Goal: Task Accomplishment & Management: Use online tool/utility

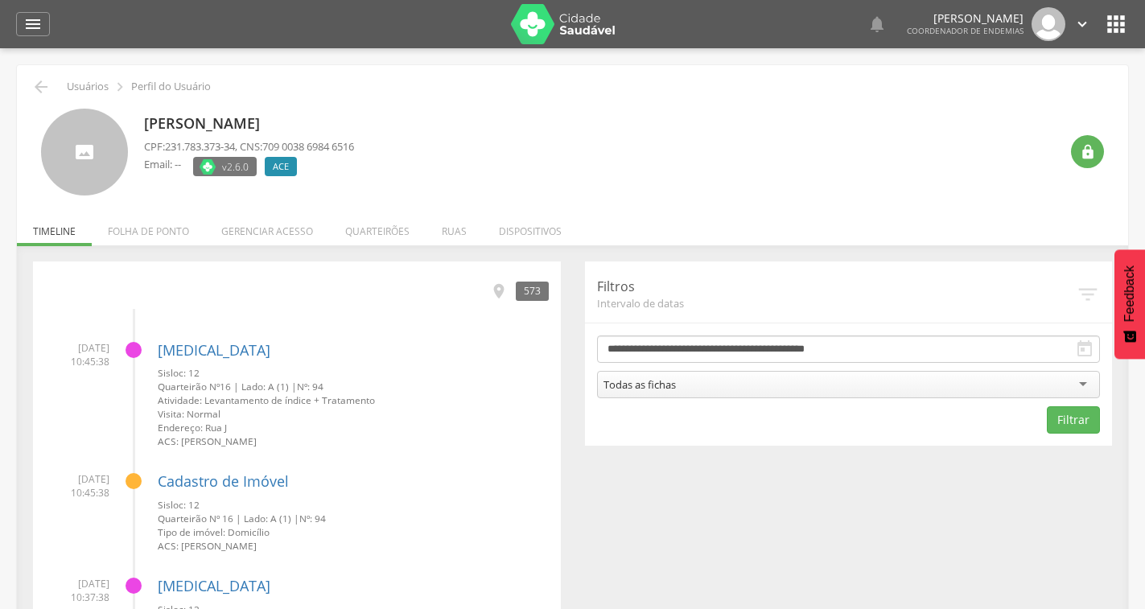
click at [1115, 22] on icon "" at bounding box center [1116, 24] width 26 height 26
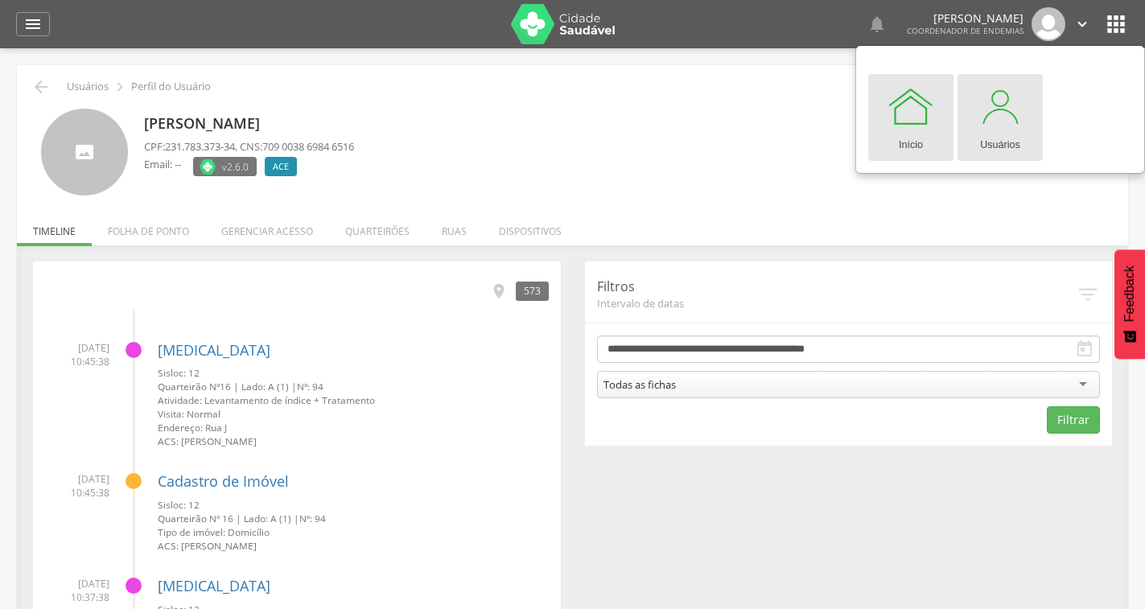
click at [1004, 125] on div at bounding box center [1000, 106] width 48 height 48
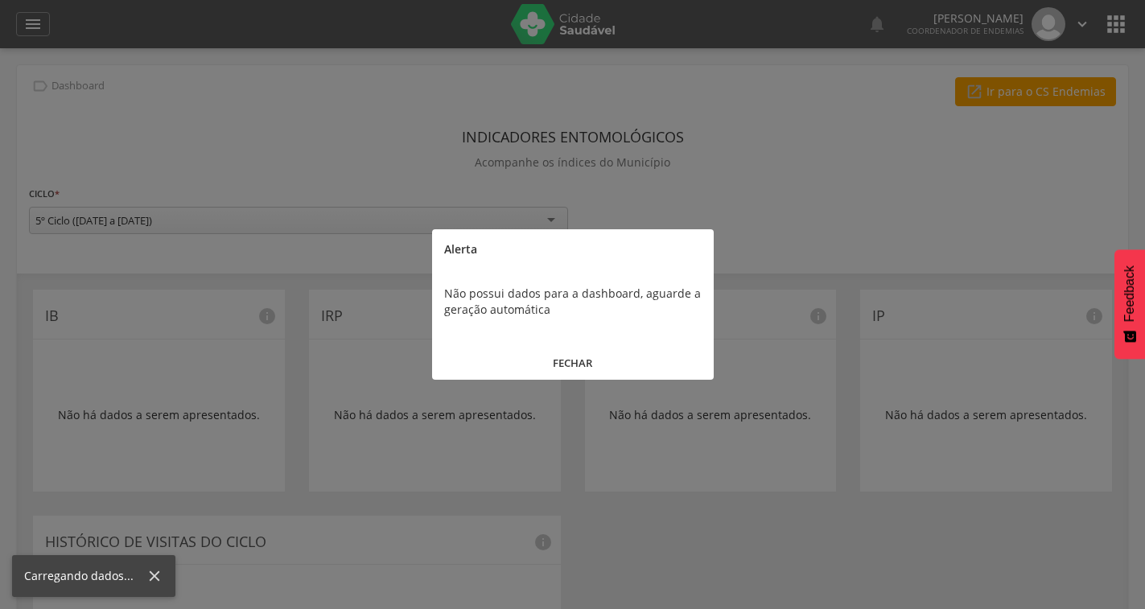
click at [46, 23] on div at bounding box center [572, 304] width 1145 height 609
click at [599, 356] on button "FECHAR" at bounding box center [573, 363] width 282 height 35
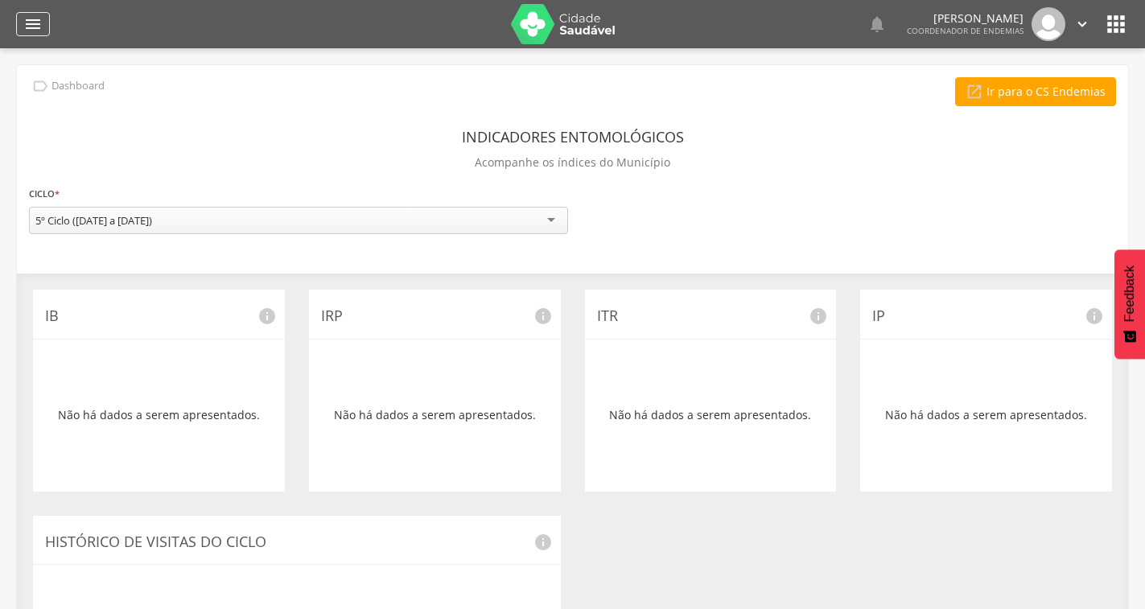
click at [41, 25] on icon "" at bounding box center [32, 23] width 19 height 19
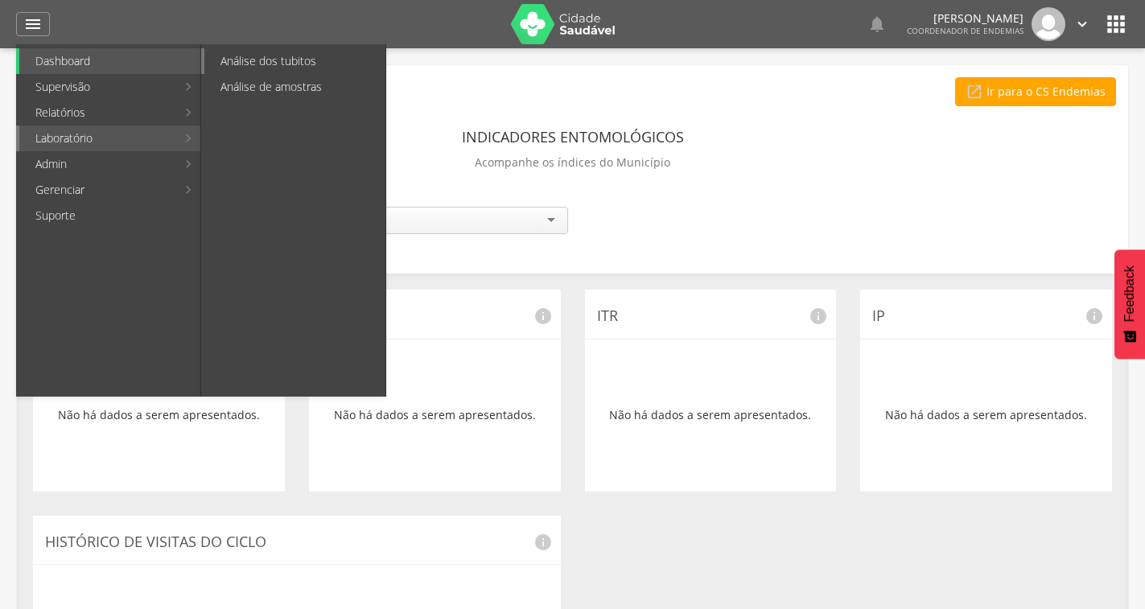
click at [275, 62] on link "Análise dos tubitos" at bounding box center [294, 61] width 181 height 26
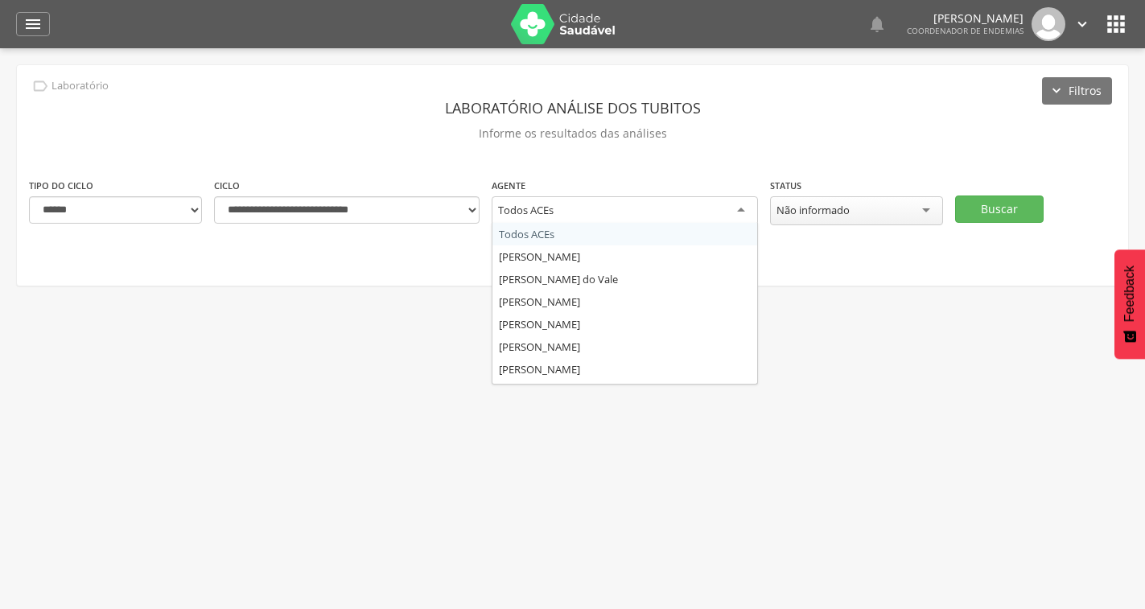
click at [581, 212] on div "Todos ACEs" at bounding box center [624, 210] width 265 height 29
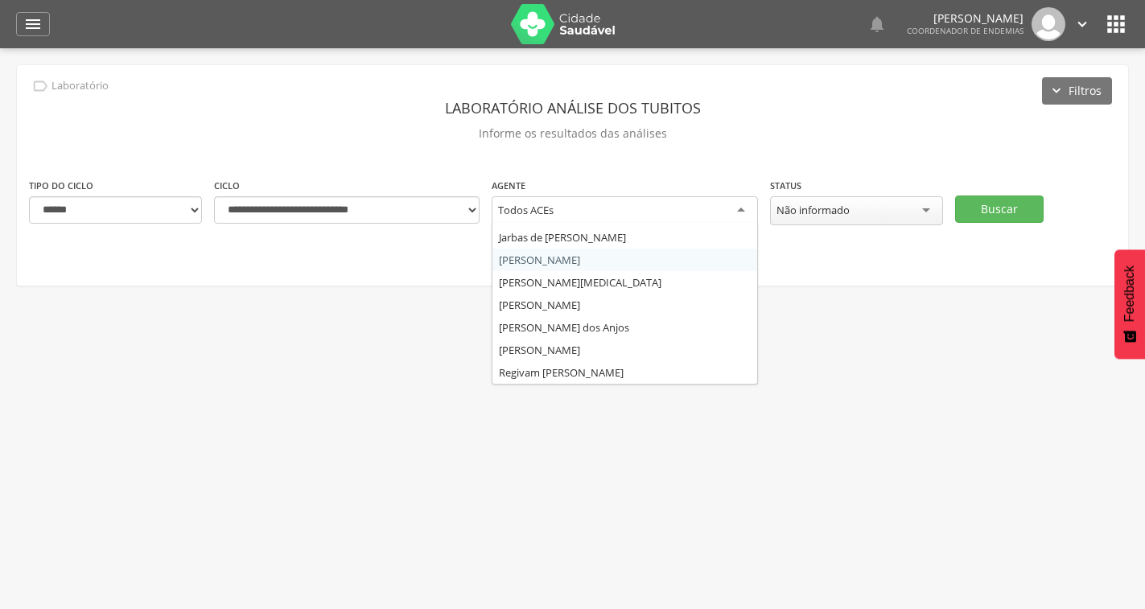
scroll to position [119, 0]
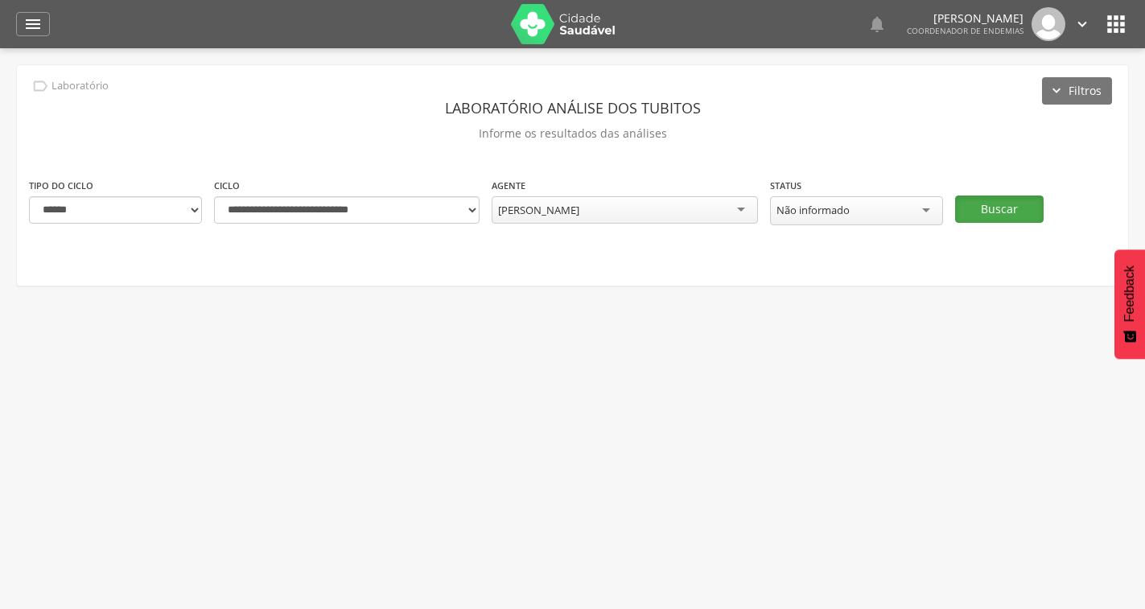
click at [1016, 205] on button "Buscar" at bounding box center [999, 208] width 88 height 27
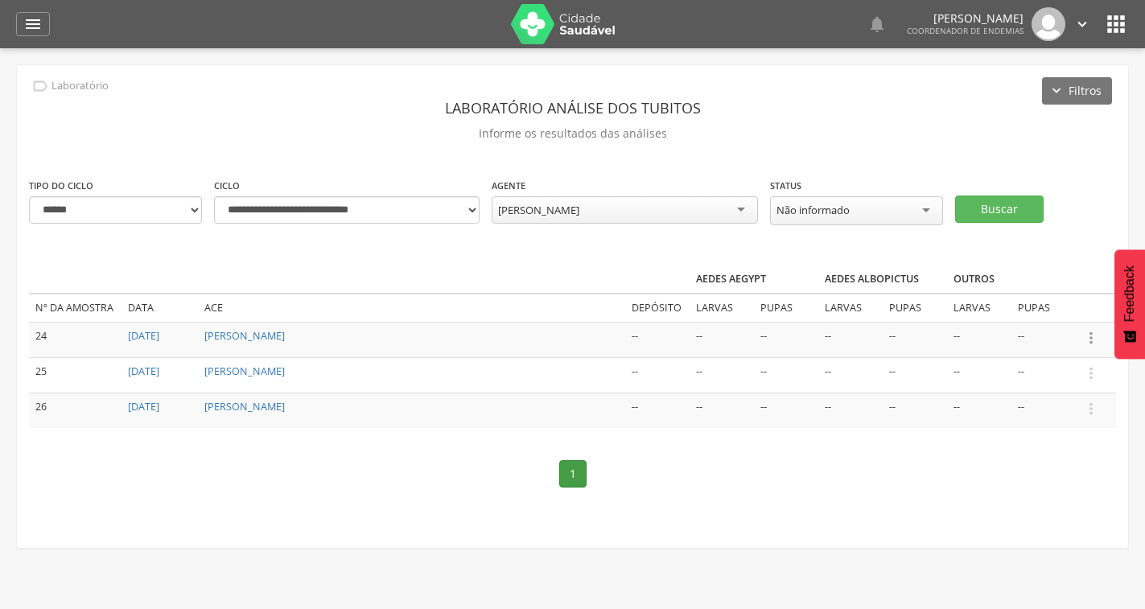
click at [1088, 335] on icon "" at bounding box center [1091, 338] width 18 height 18
click at [1010, 335] on td "--" at bounding box center [979, 339] width 64 height 35
click at [760, 338] on td "--" at bounding box center [786, 339] width 64 height 35
click at [1088, 337] on icon "" at bounding box center [1091, 338] width 18 height 18
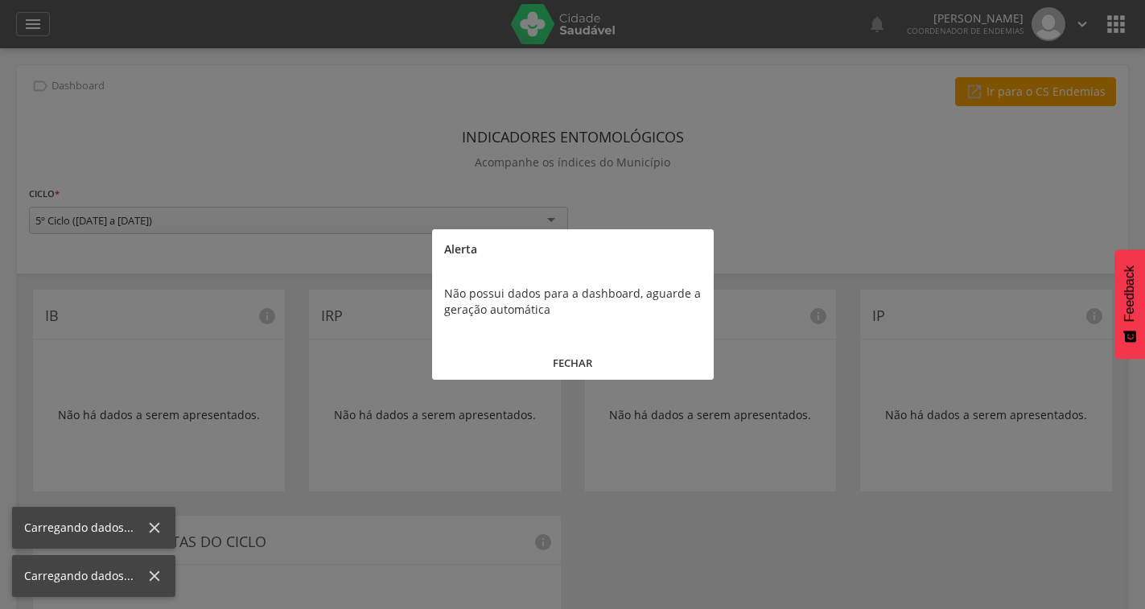
click at [560, 360] on button "FECHAR" at bounding box center [573, 363] width 282 height 35
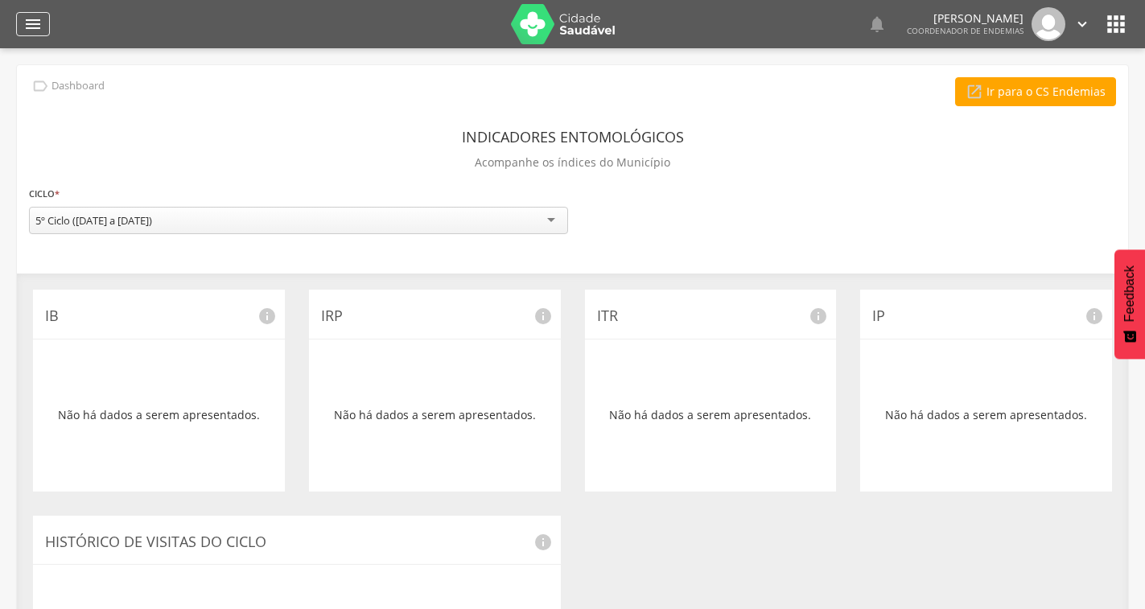
click at [39, 23] on icon "" at bounding box center [32, 23] width 19 height 19
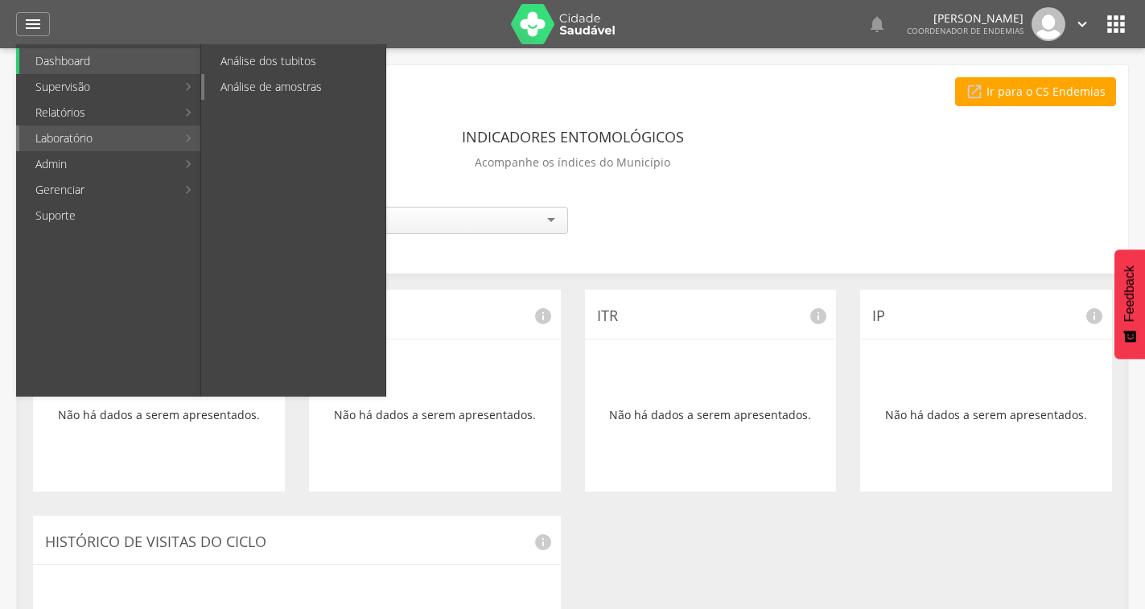
click at [289, 80] on link "Análise de amostras" at bounding box center [294, 87] width 181 height 26
type input "**********"
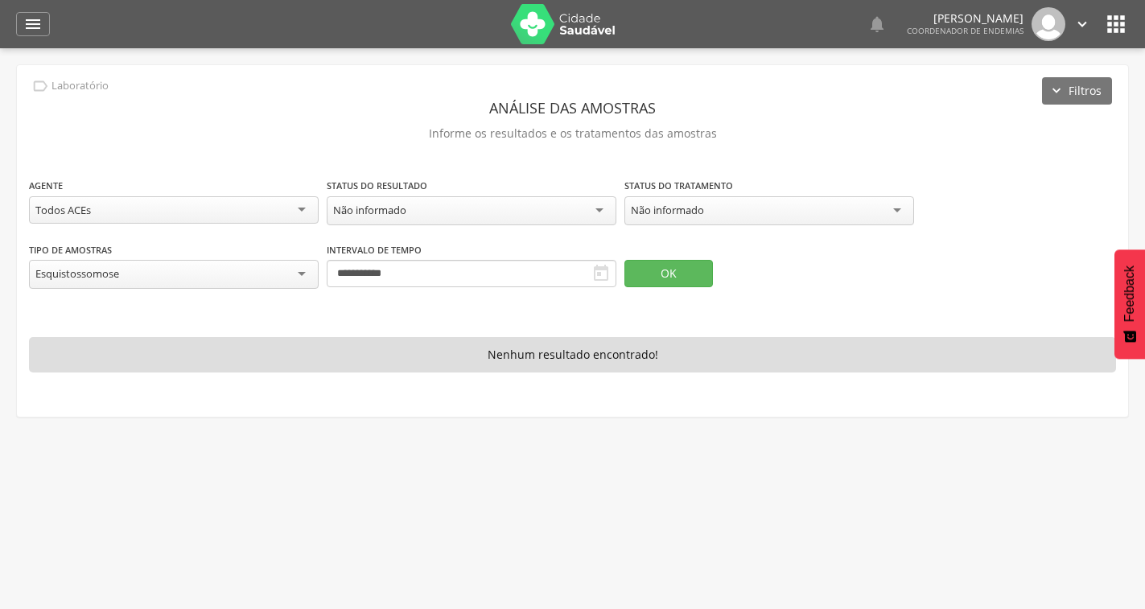
click at [594, 269] on icon "" at bounding box center [600, 273] width 19 height 19
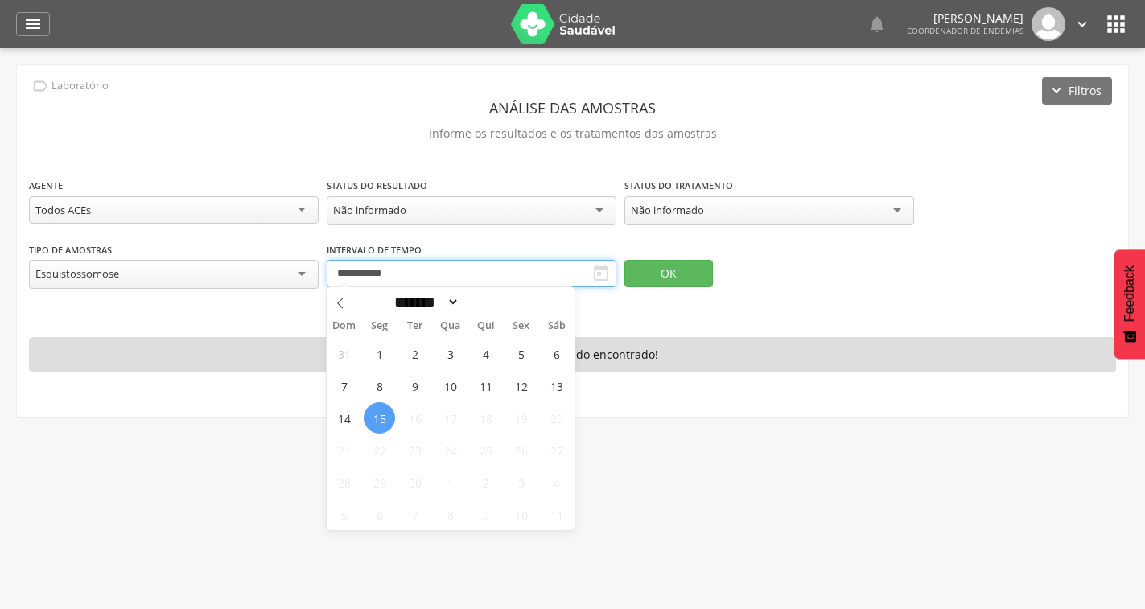
click at [574, 268] on input "**********" at bounding box center [472, 273] width 290 height 27
click at [338, 298] on icon at bounding box center [340, 303] width 11 height 11
select select "*"
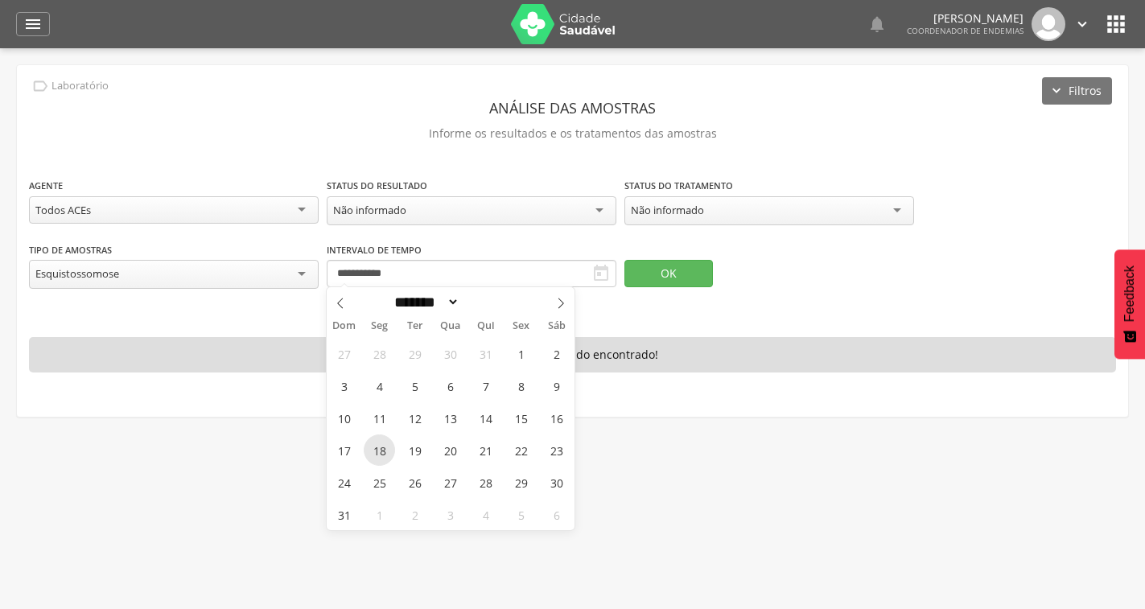
click at [372, 451] on span "18" at bounding box center [379, 449] width 31 height 31
click at [552, 449] on span "23" at bounding box center [556, 449] width 31 height 31
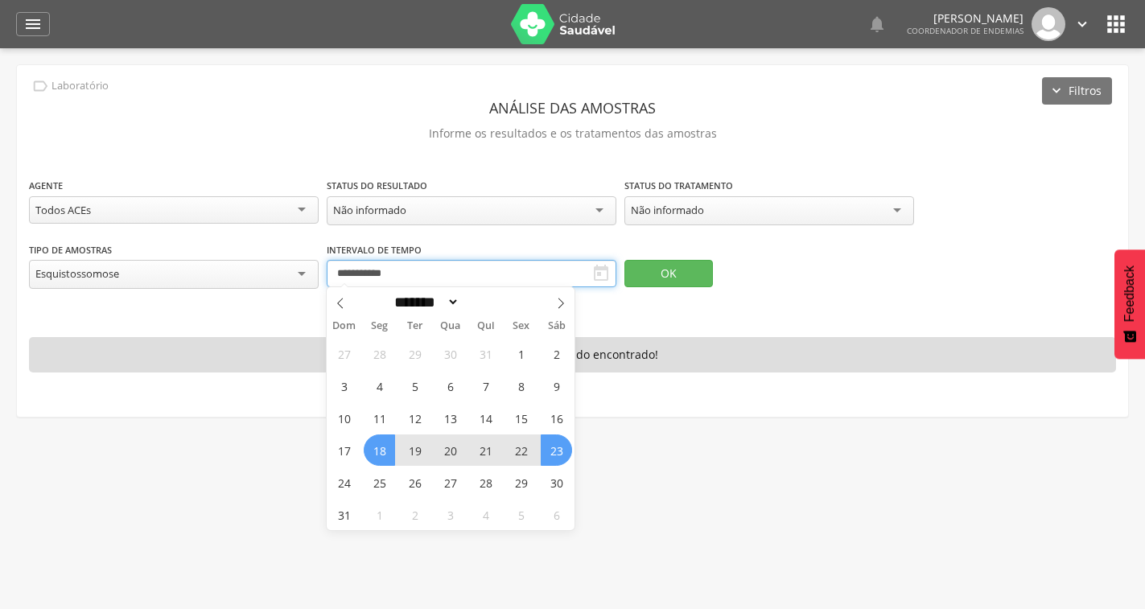
type input "**********"
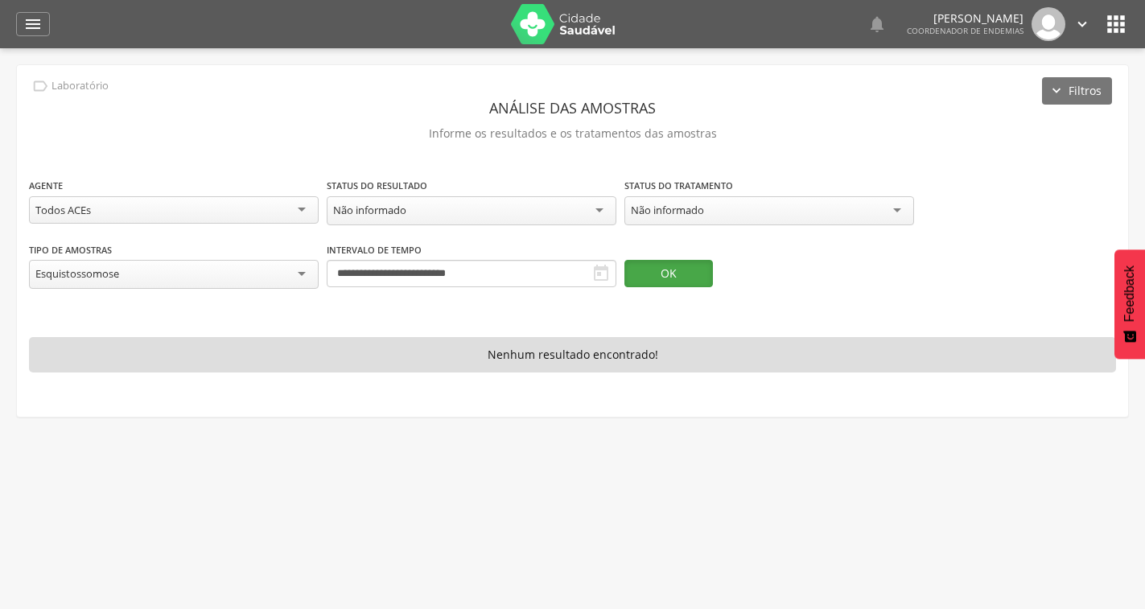
click at [648, 263] on button "OK" at bounding box center [668, 273] width 88 height 27
click at [314, 266] on div "Esquistossomose" at bounding box center [174, 274] width 290 height 29
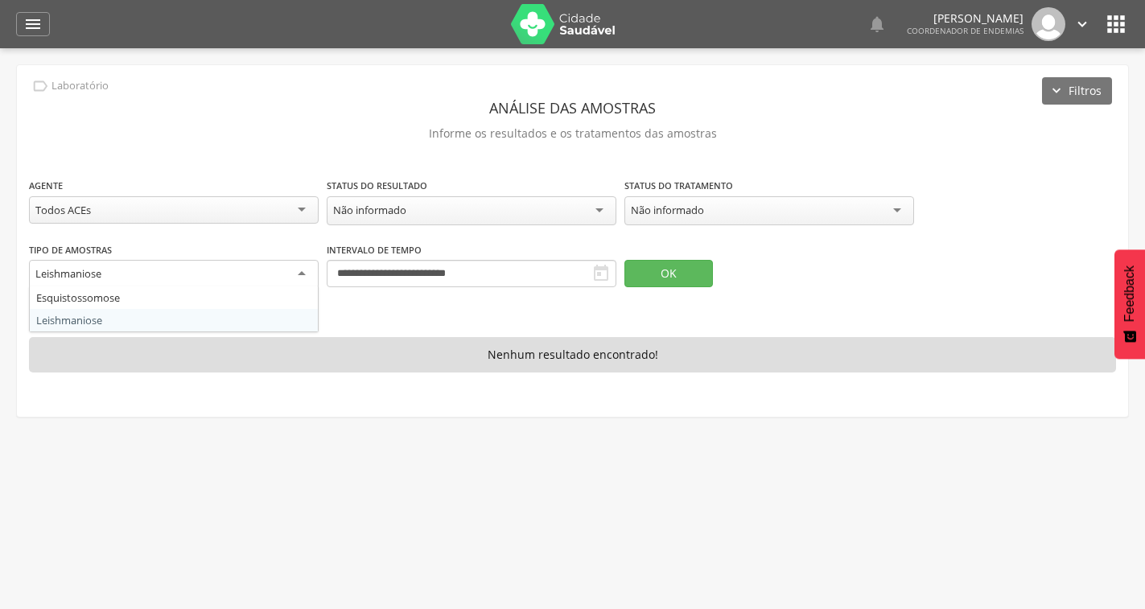
click at [264, 263] on div "Leishmaniose" at bounding box center [174, 274] width 290 height 29
click at [287, 216] on div "Todos ACEs" at bounding box center [174, 209] width 290 height 27
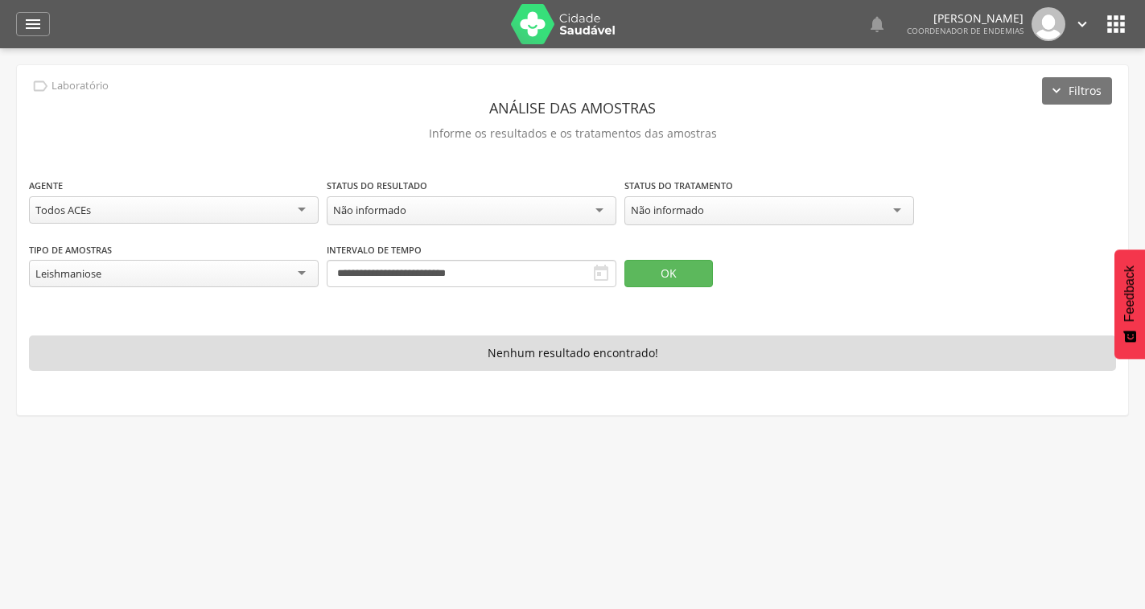
click at [710, 241] on div "OK" at bounding box center [711, 264] width 175 height 46
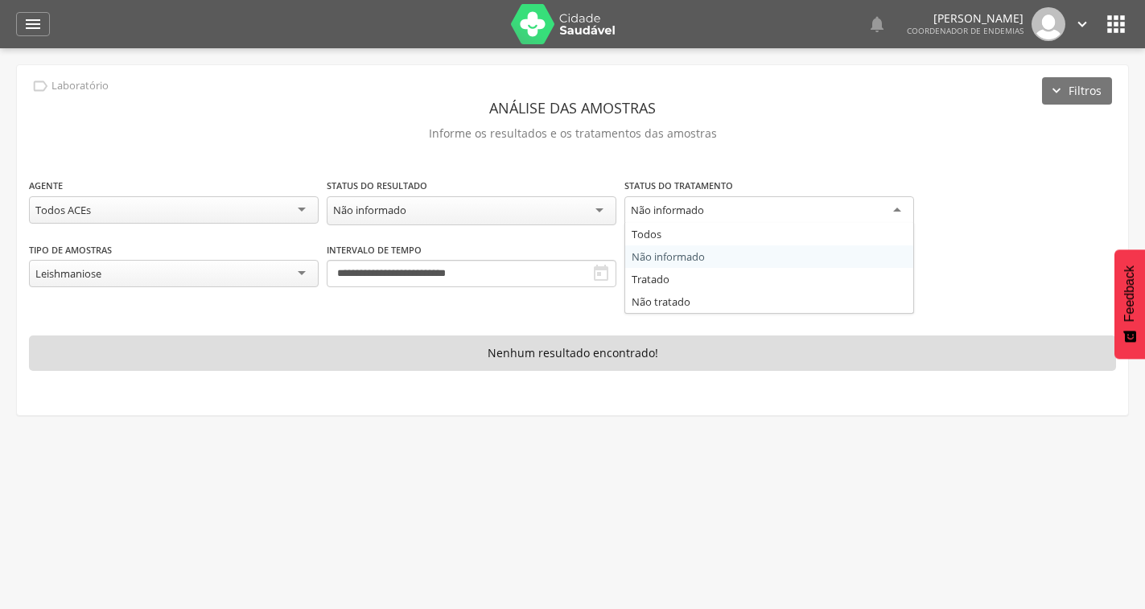
click at [723, 218] on div "Não informado" at bounding box center [769, 210] width 290 height 29
click at [651, 169] on div "**********" at bounding box center [572, 240] width 1111 height 350
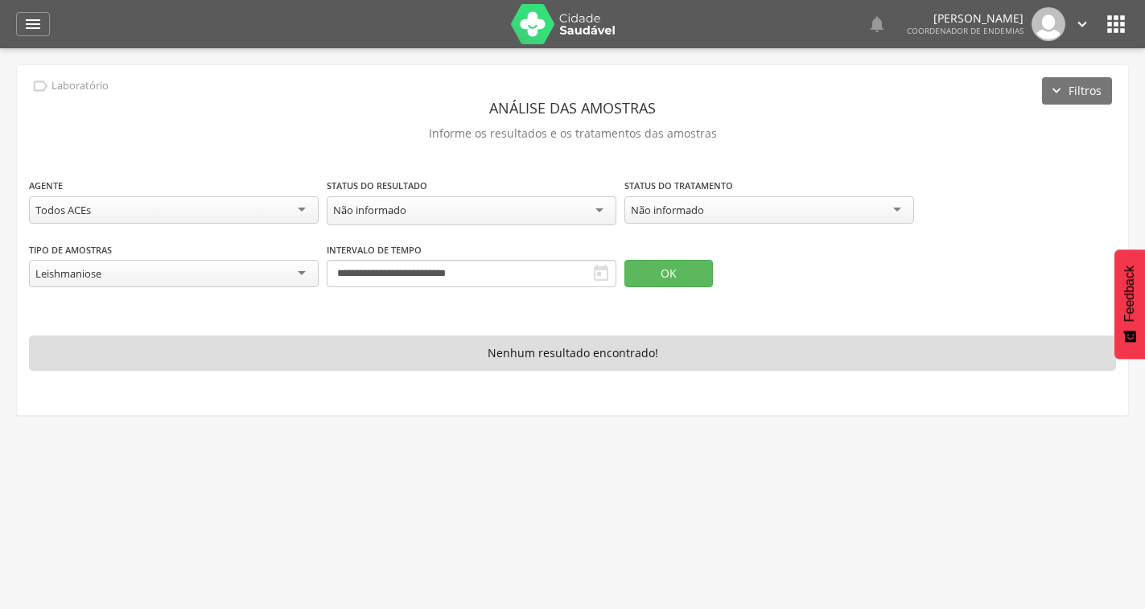
click at [589, 203] on div "Não informado" at bounding box center [472, 210] width 290 height 29
click at [398, 257] on div "**********" at bounding box center [572, 239] width 1087 height 125
click at [647, 269] on button "OK" at bounding box center [668, 271] width 88 height 27
click at [33, 20] on icon "" at bounding box center [32, 23] width 19 height 19
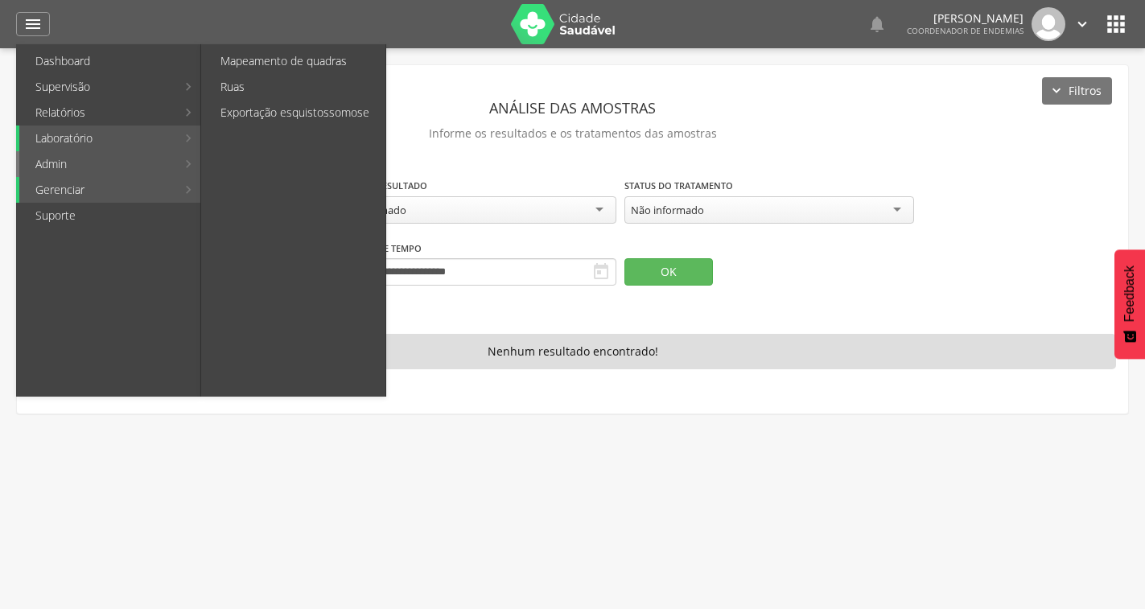
click at [186, 164] on li "Admin Mapeamento de quadras Ruas Exportação esquistossomose" at bounding box center [108, 164] width 184 height 26
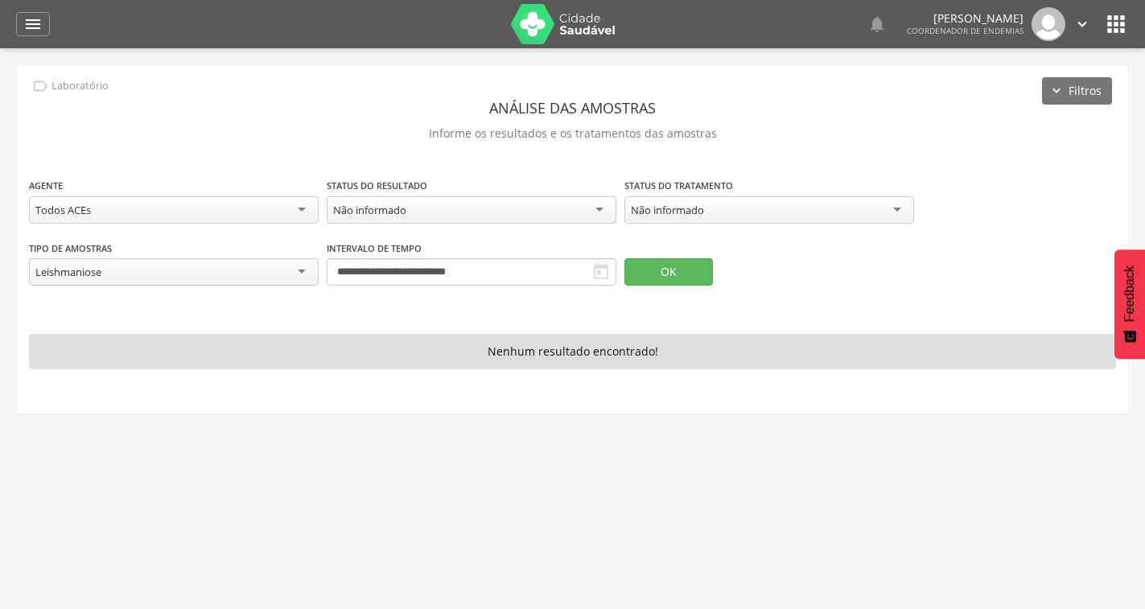
click at [41, 10] on div " Dashboard Supervisão Ranking Aplicativo desatualizado Última sincronização Ma…" at bounding box center [572, 24] width 1113 height 48
click at [38, 31] on icon "" at bounding box center [32, 23] width 19 height 19
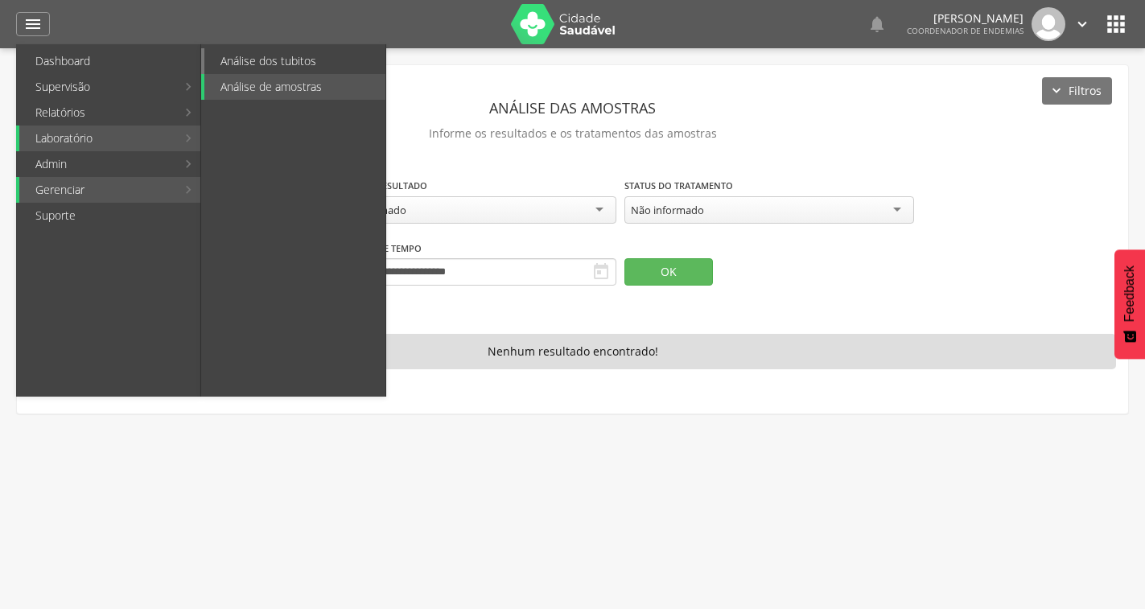
click at [305, 61] on link "Análise dos tubitos" at bounding box center [294, 61] width 181 height 26
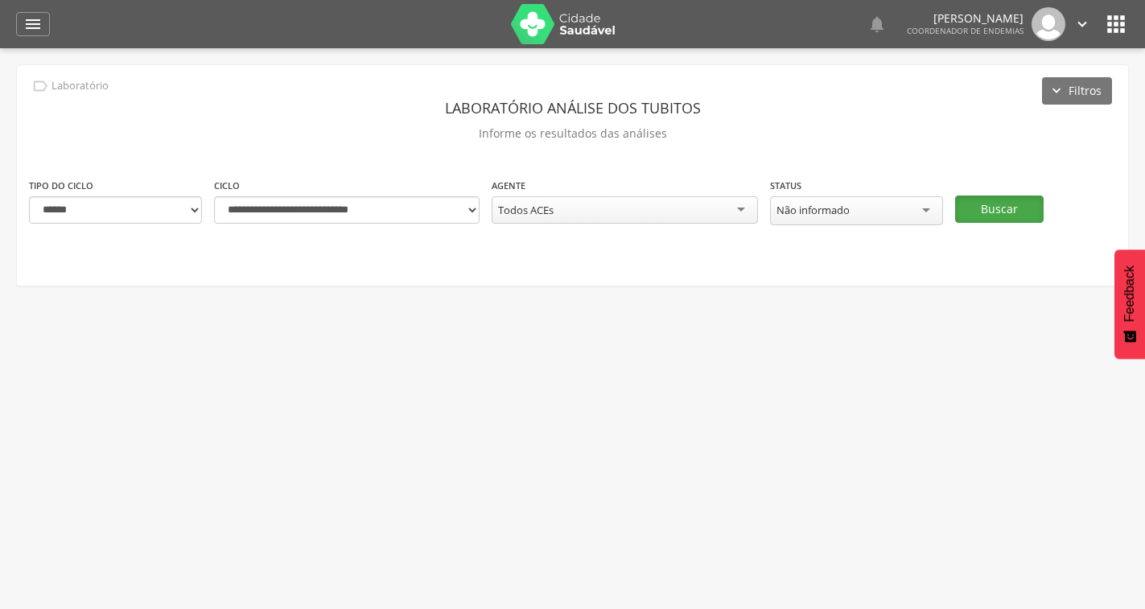
click at [995, 217] on button "Buscar" at bounding box center [999, 208] width 88 height 27
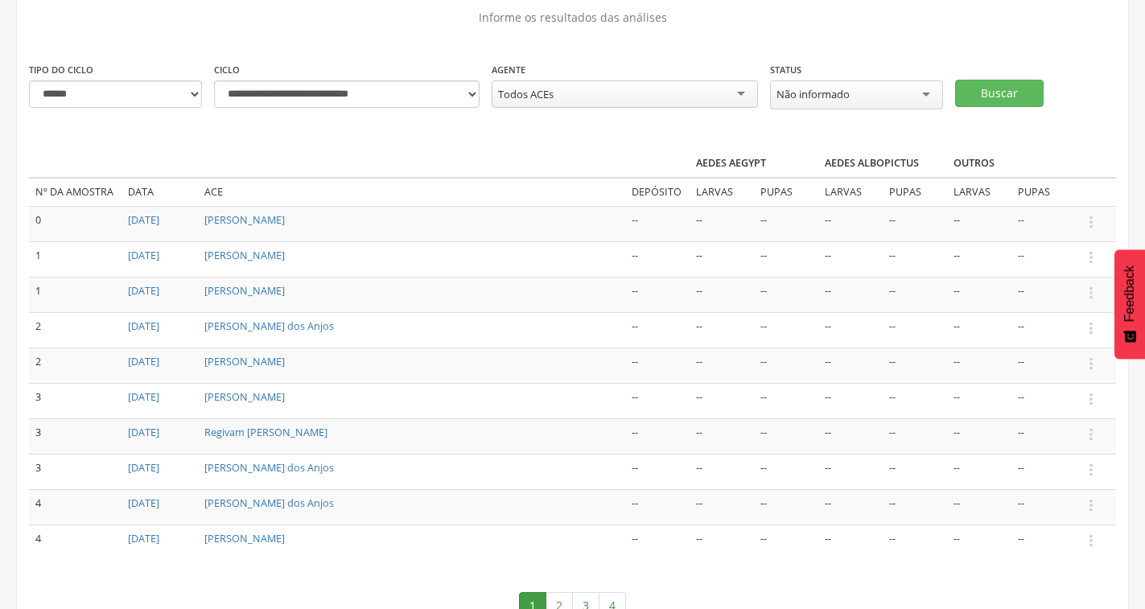
scroll to position [161, 0]
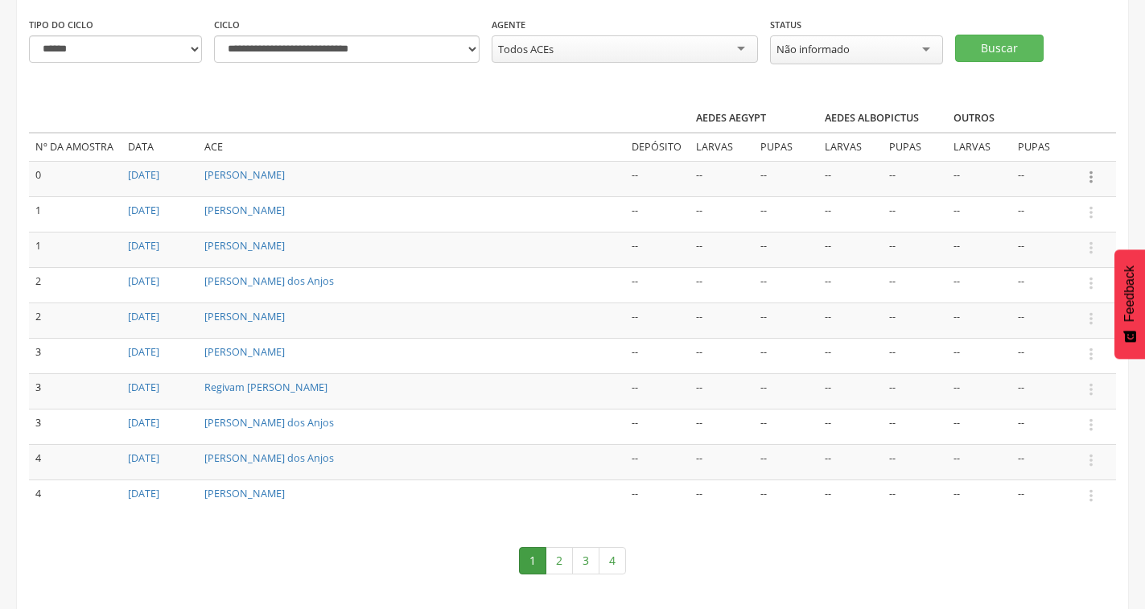
click at [1086, 174] on icon "" at bounding box center [1091, 177] width 18 height 18
click at [1041, 185] on td "--" at bounding box center [1043, 178] width 64 height 35
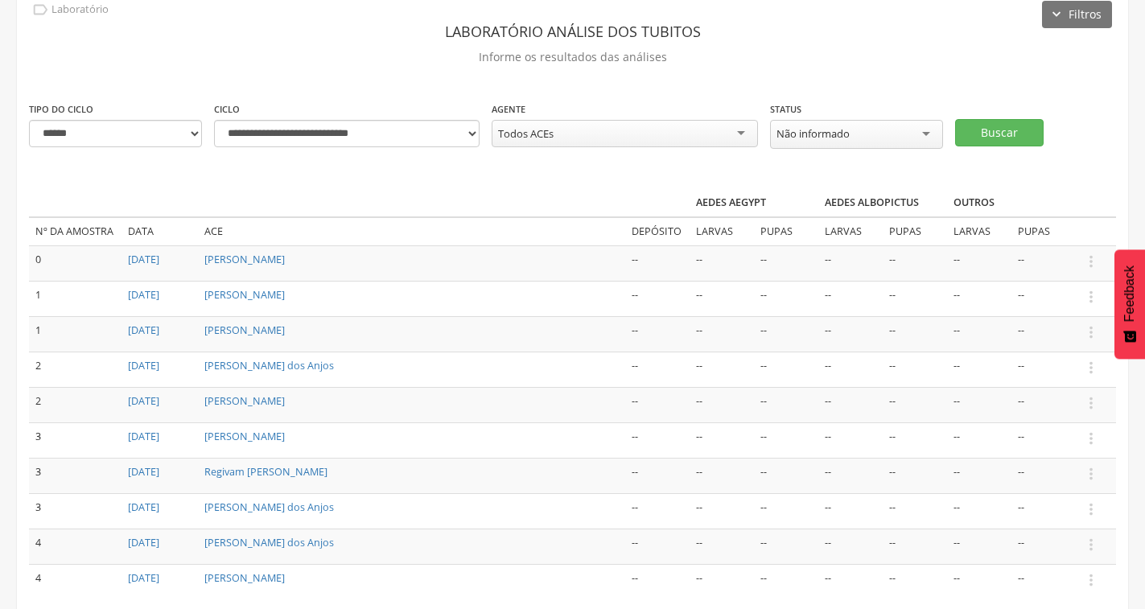
scroll to position [0, 0]
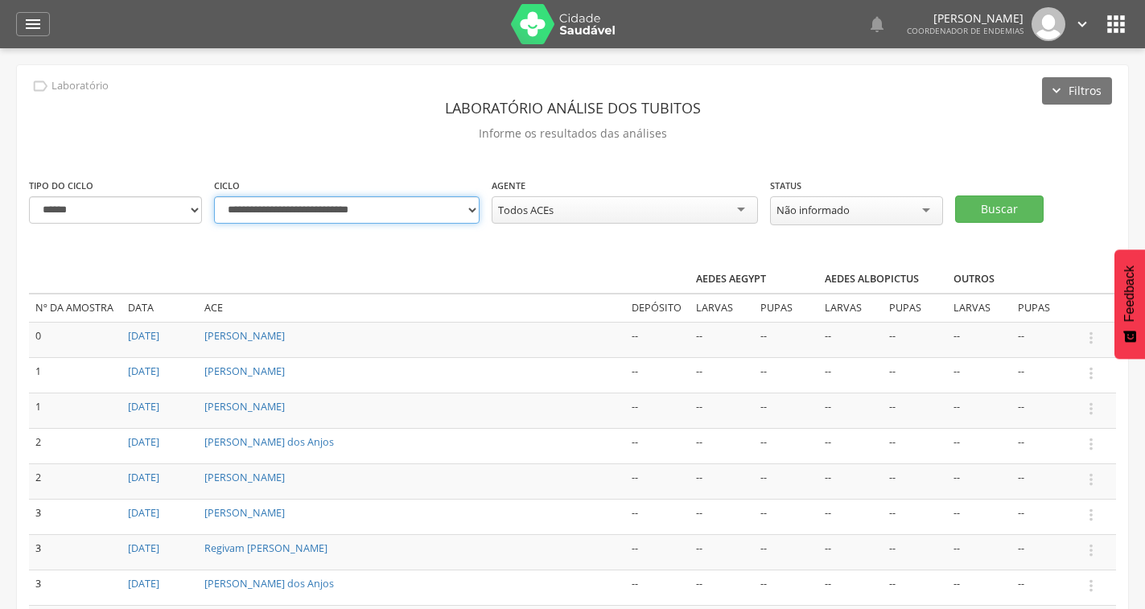
click at [467, 211] on select "**********" at bounding box center [346, 209] width 265 height 27
click at [382, 211] on select "**********" at bounding box center [346, 209] width 265 height 27
click at [377, 212] on select "**********" at bounding box center [346, 209] width 265 height 27
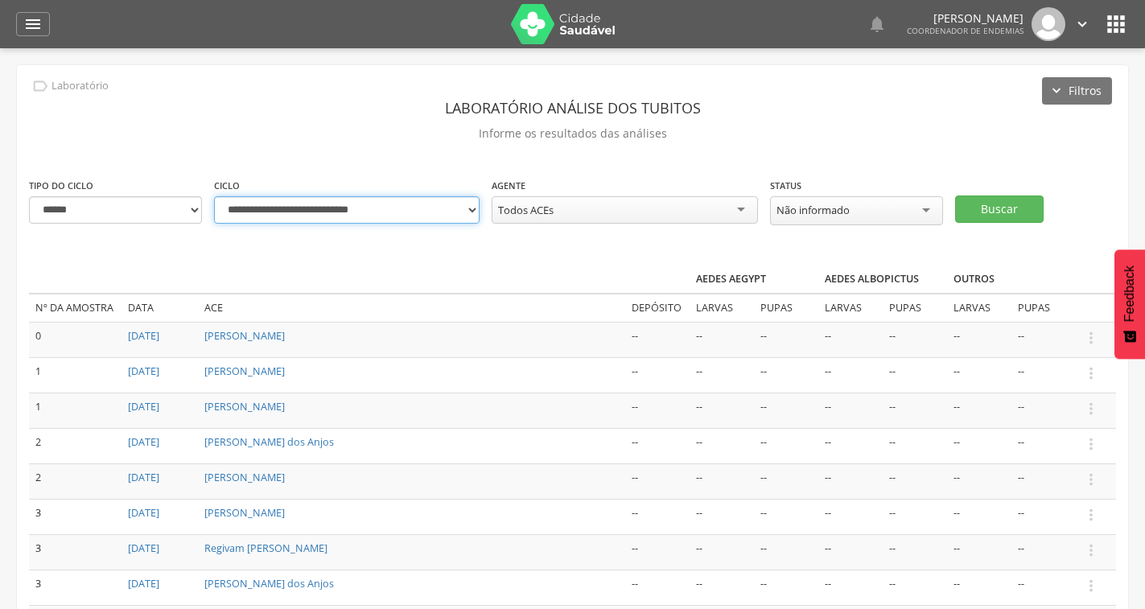
click at [377, 212] on select "**********" at bounding box center [346, 209] width 265 height 27
click at [376, 211] on select "**********" at bounding box center [346, 209] width 265 height 27
click at [641, 256] on div "**********" at bounding box center [572, 430] width 1111 height 730
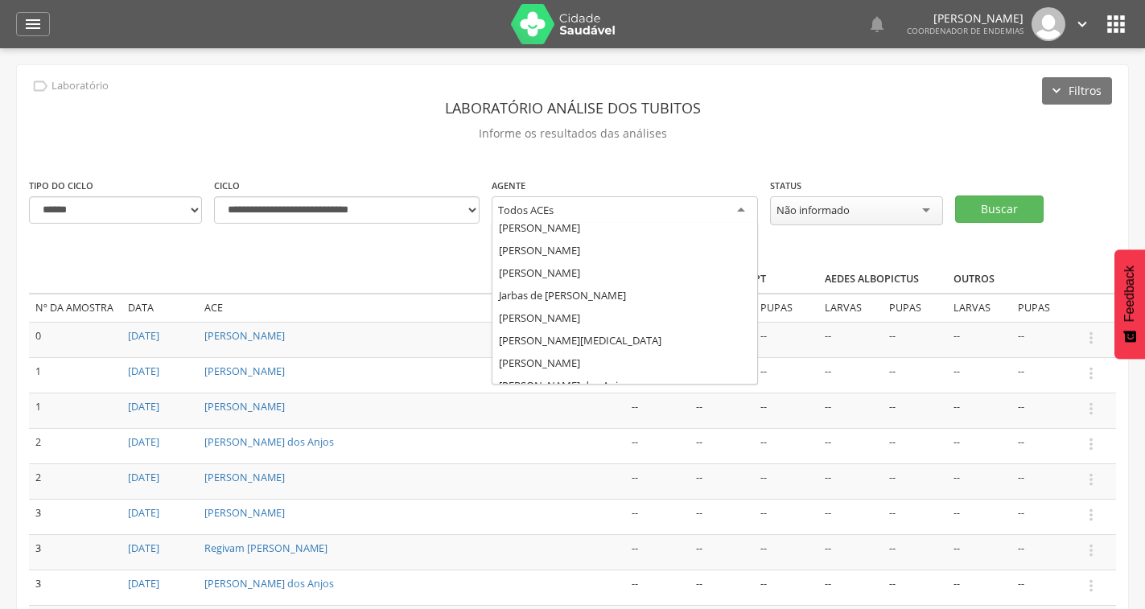
click at [706, 201] on div "Todos ACEs" at bounding box center [624, 210] width 265 height 29
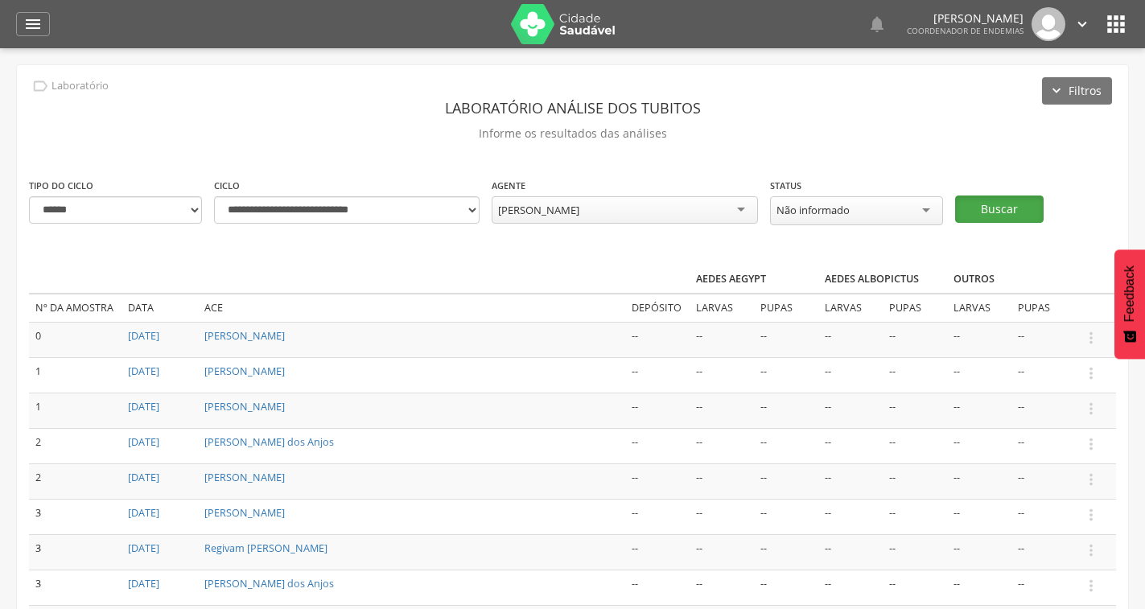
click at [987, 215] on button "Buscar" at bounding box center [999, 208] width 88 height 27
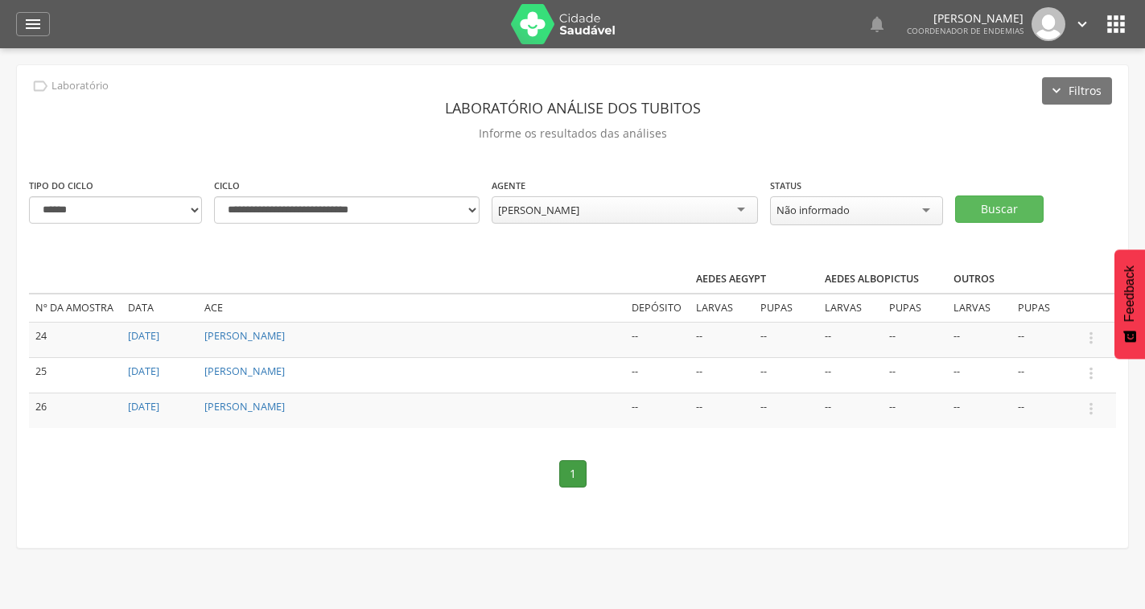
click at [298, 326] on td "[PERSON_NAME]" at bounding box center [411, 339] width 427 height 35
click at [285, 332] on link "[PERSON_NAME]" at bounding box center [244, 336] width 80 height 14
type input "**********"
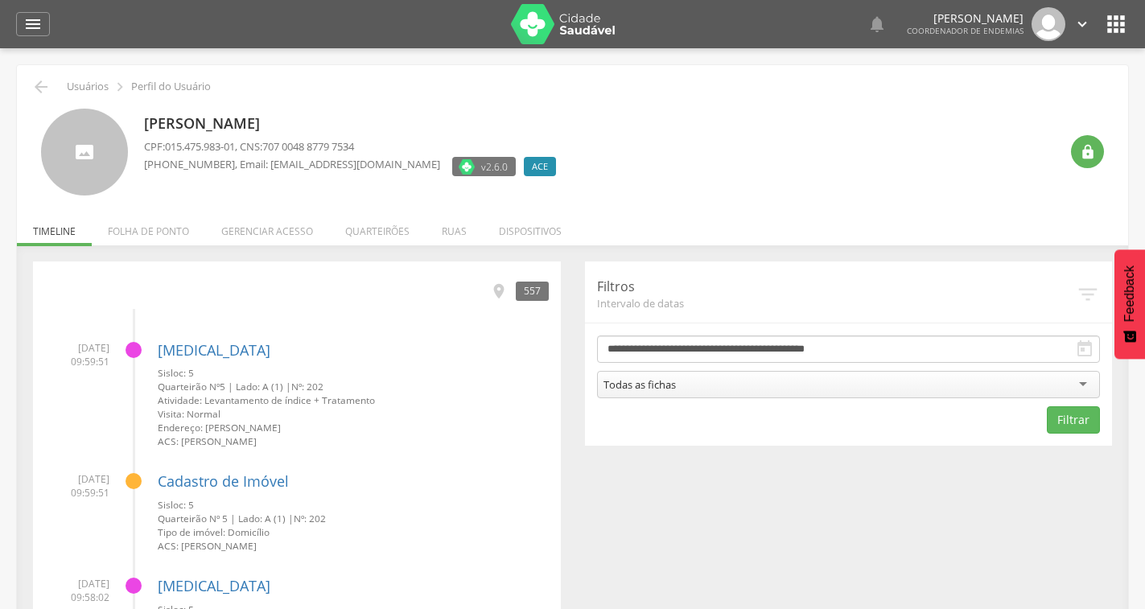
click at [707, 377] on div "Todas as fichas" at bounding box center [849, 384] width 504 height 27
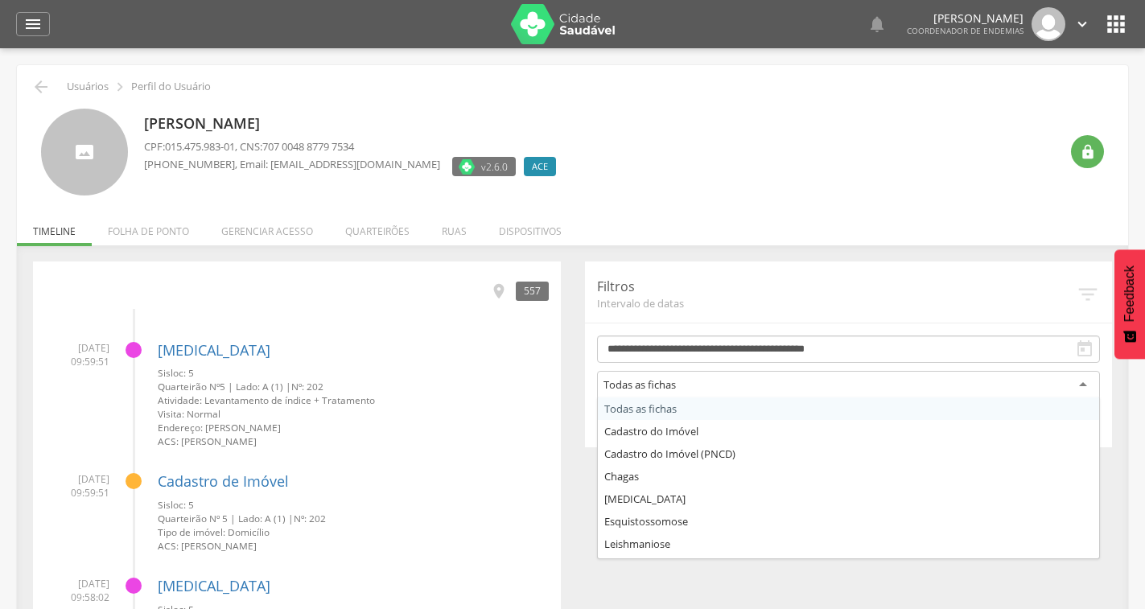
click at [731, 269] on div "**********" at bounding box center [849, 354] width 528 height 186
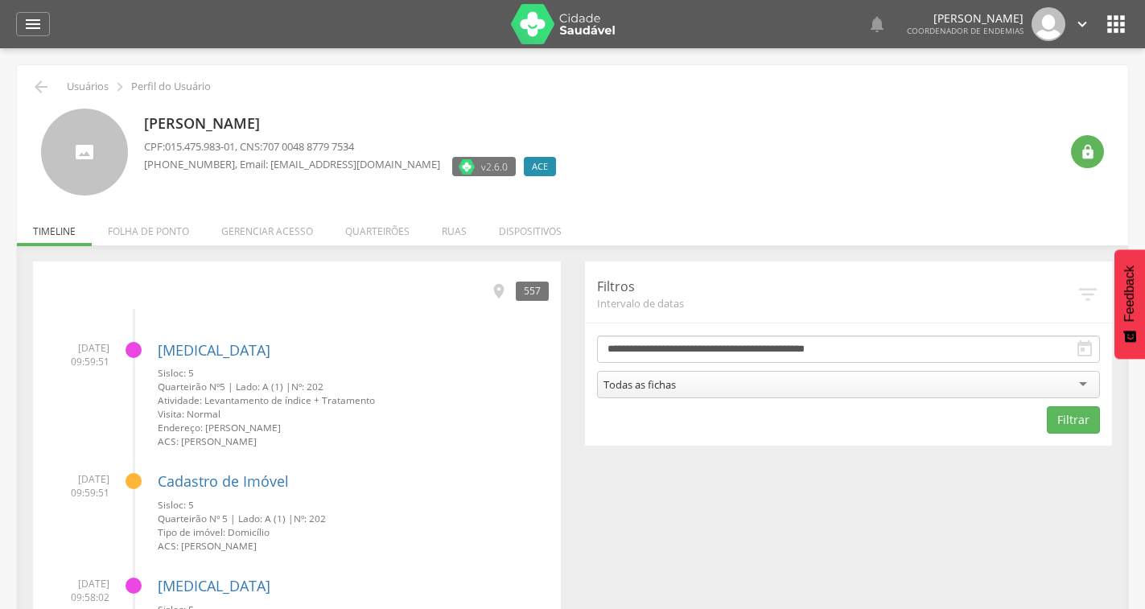
click at [1084, 351] on icon "" at bounding box center [1084, 348] width 19 height 19
click at [898, 339] on input "**********" at bounding box center [849, 348] width 504 height 27
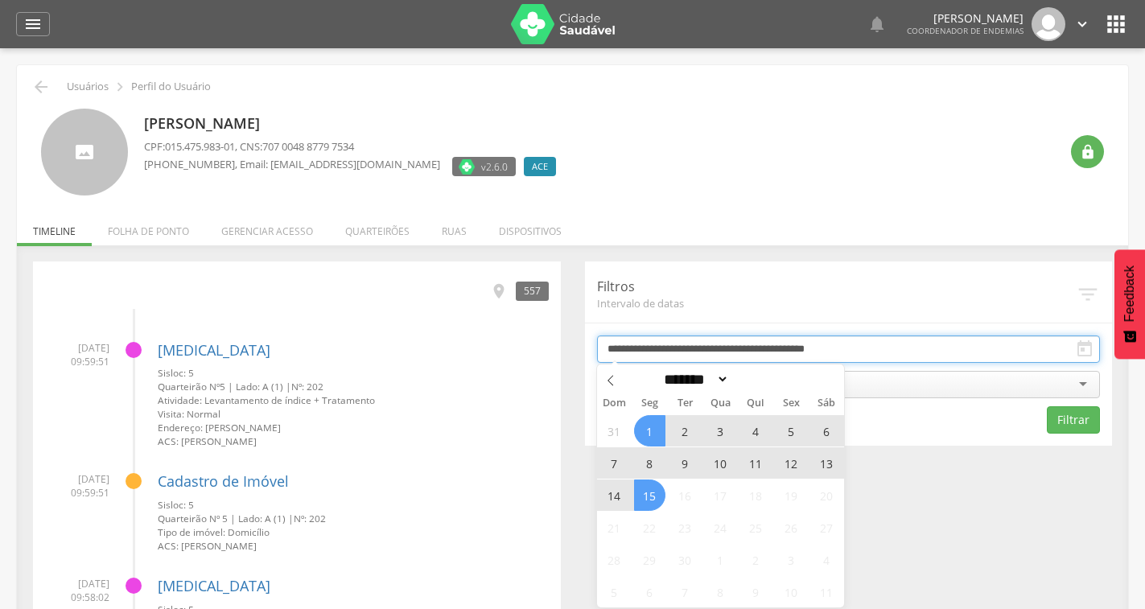
click at [899, 339] on input "**********" at bounding box center [849, 348] width 504 height 27
click at [608, 380] on icon at bounding box center [610, 380] width 11 height 11
select select "*"
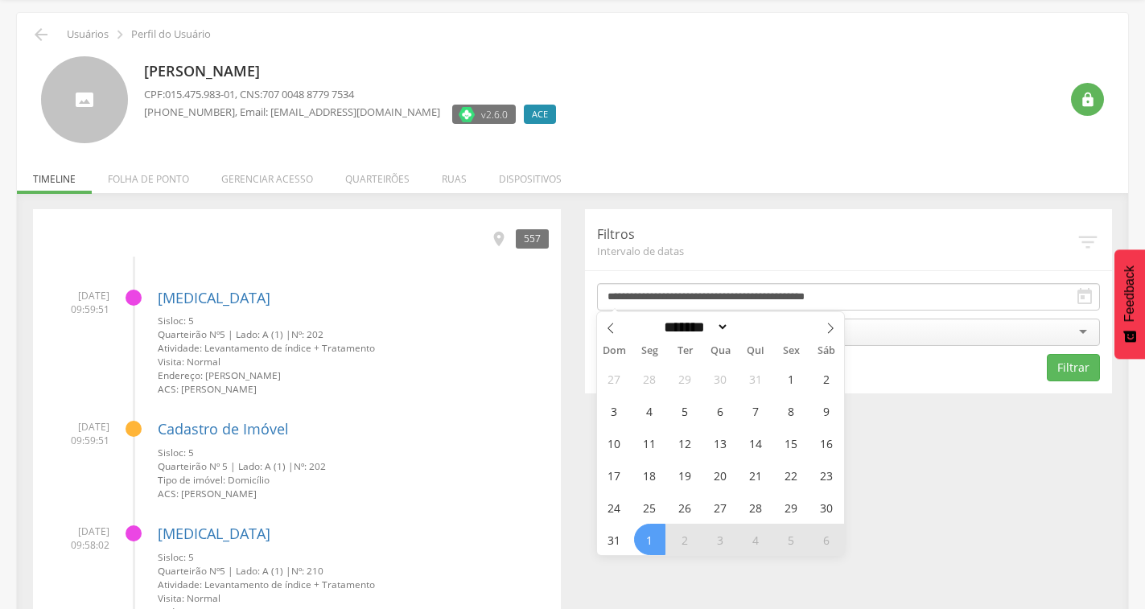
scroll to position [80, 0]
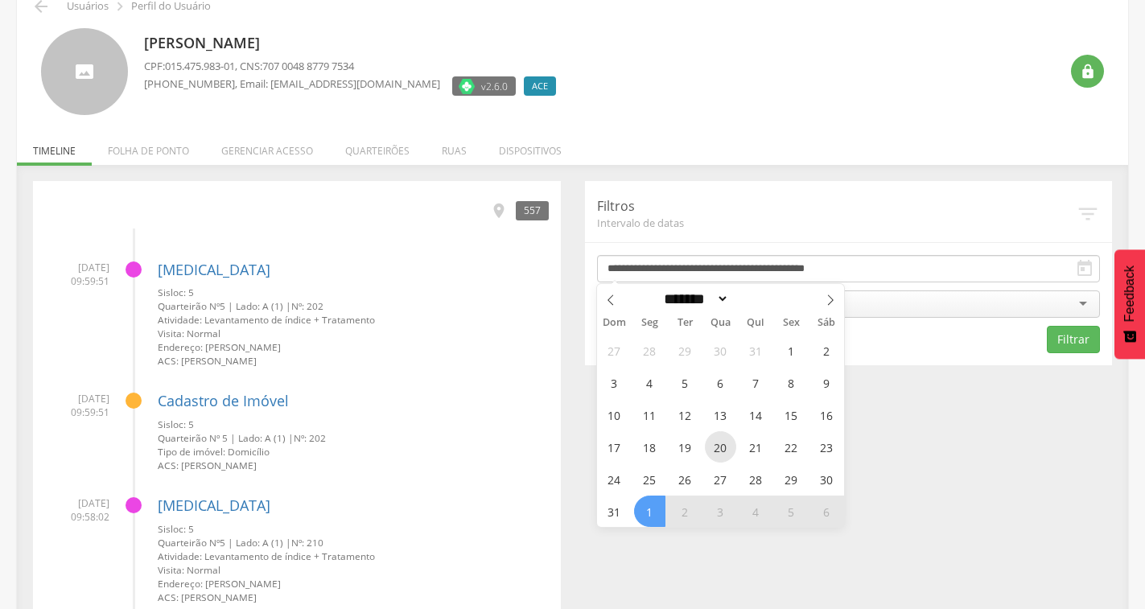
click at [722, 444] on span "20" at bounding box center [720, 446] width 31 height 31
type input "**********"
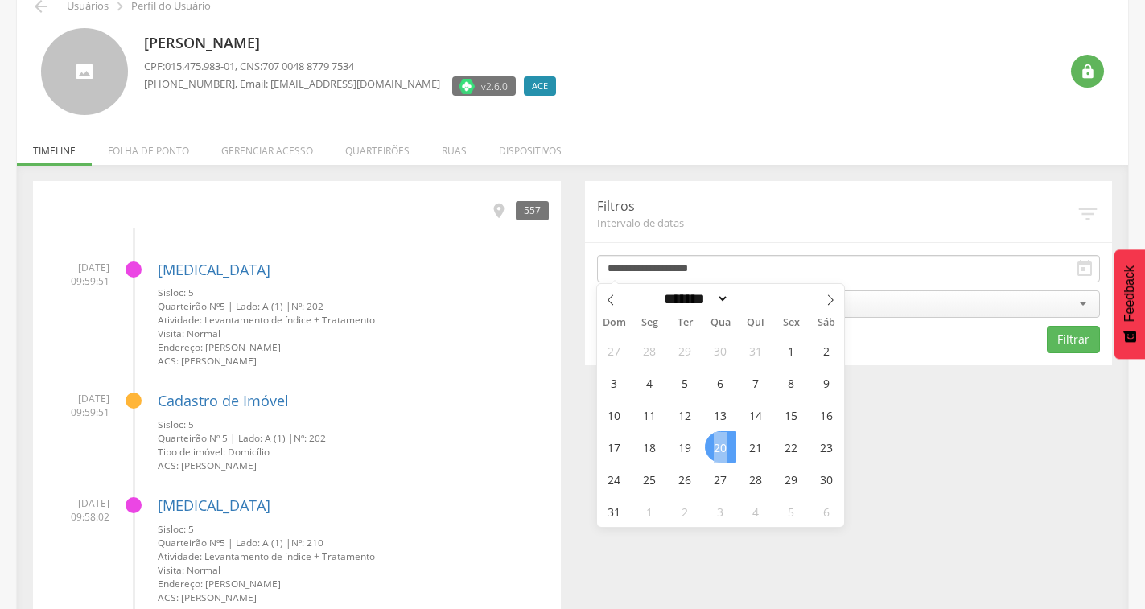
click at [722, 444] on span "20" at bounding box center [720, 446] width 31 height 31
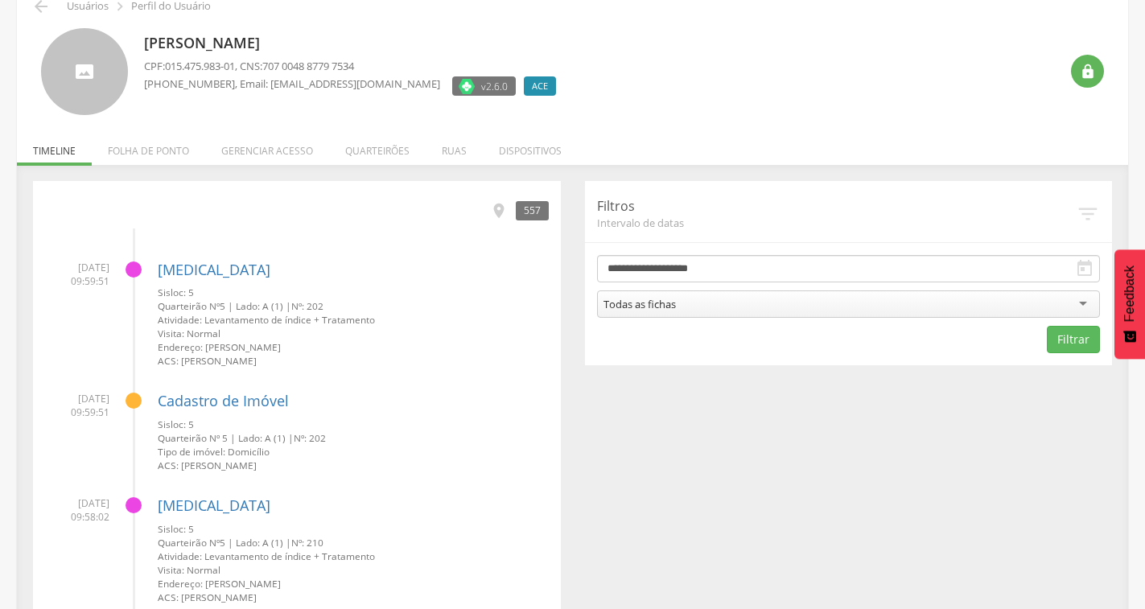
click at [1100, 332] on div "**********" at bounding box center [849, 273] width 528 height 184
click at [1061, 340] on button "Filtrar" at bounding box center [1073, 339] width 53 height 27
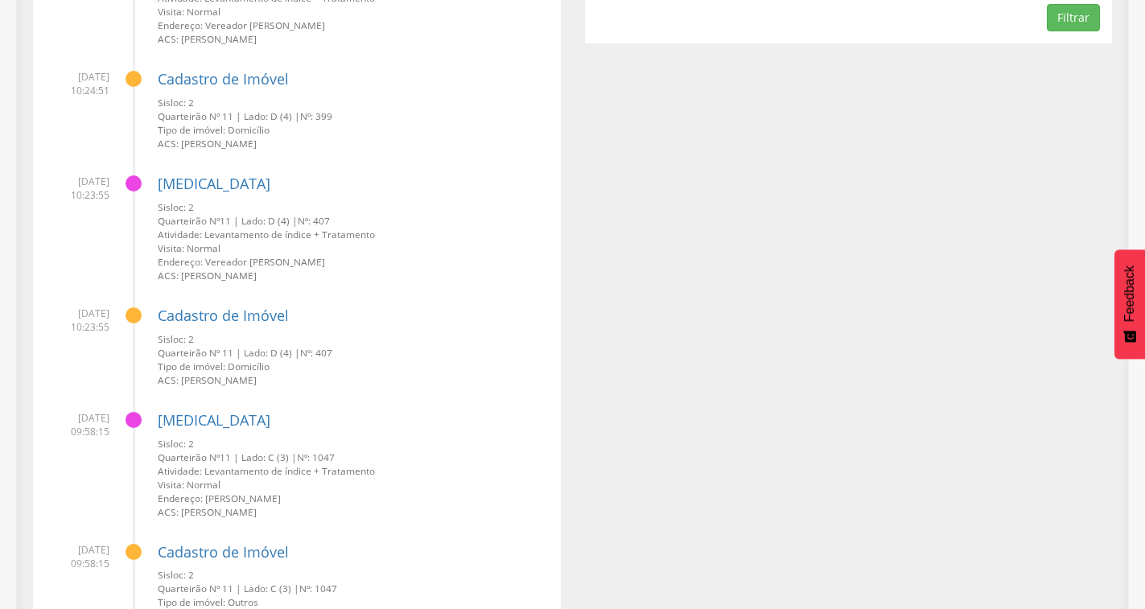
scroll to position [0, 0]
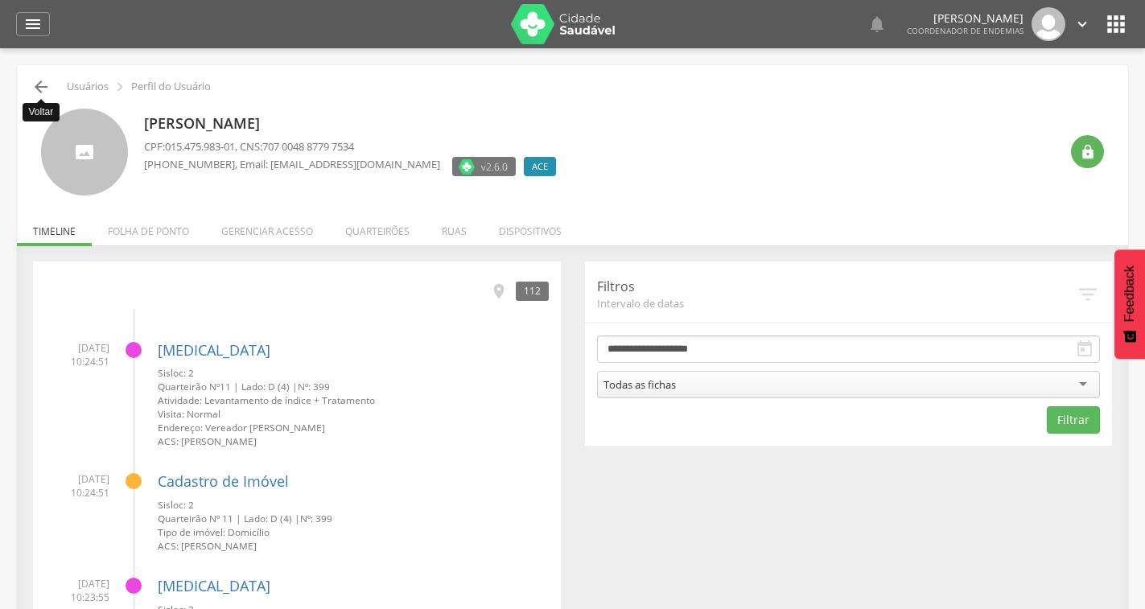
click at [36, 83] on icon "" at bounding box center [40, 86] width 19 height 19
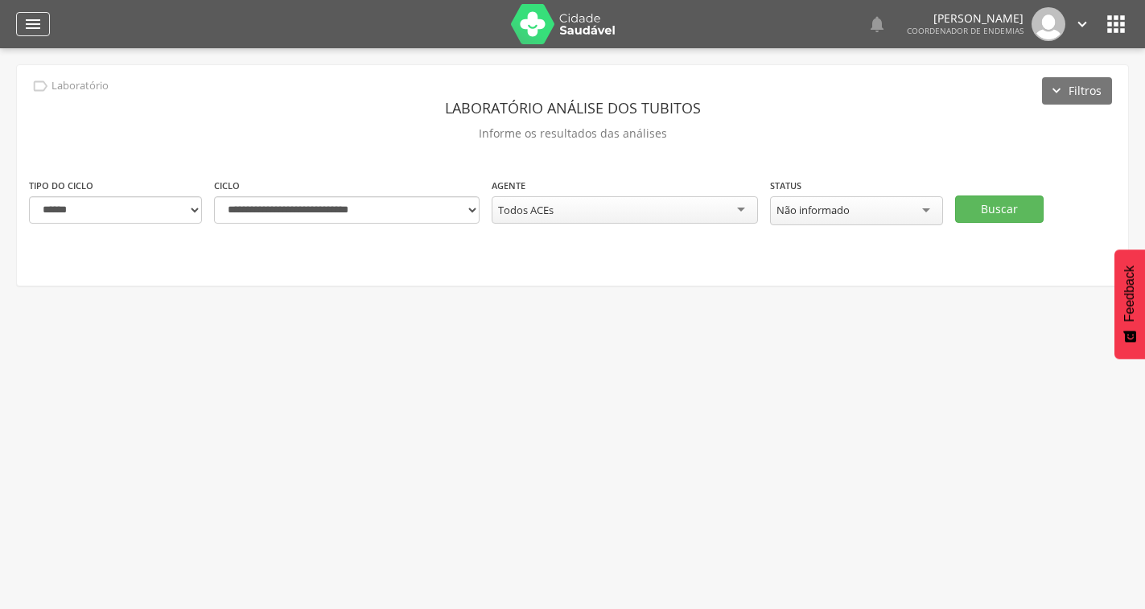
click at [24, 23] on icon "" at bounding box center [32, 23] width 19 height 19
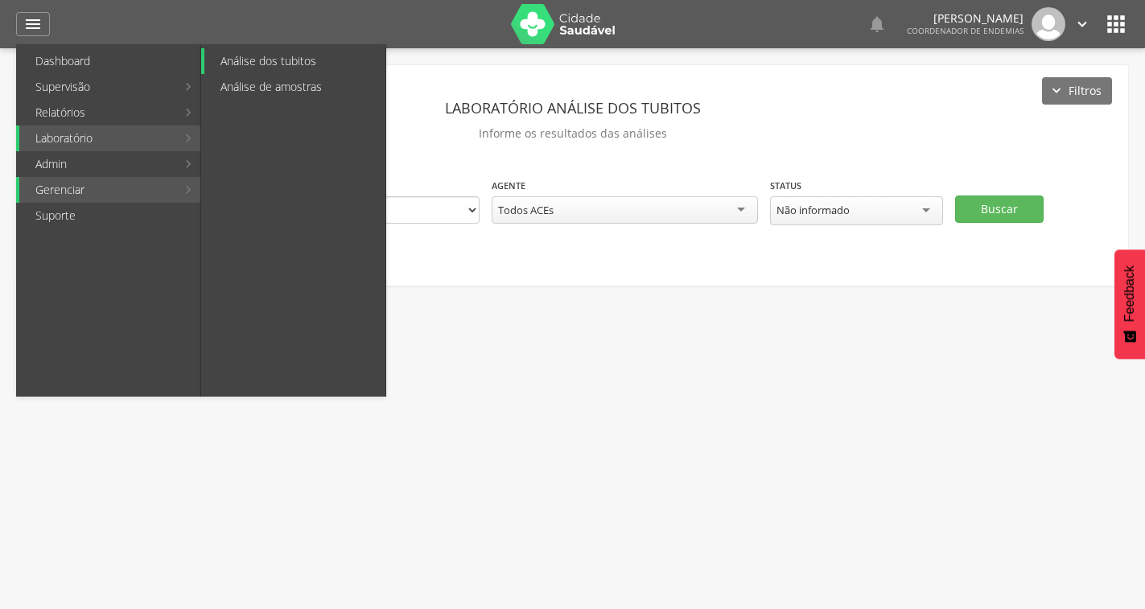
click at [300, 59] on link "Análise dos tubitos" at bounding box center [294, 61] width 181 height 26
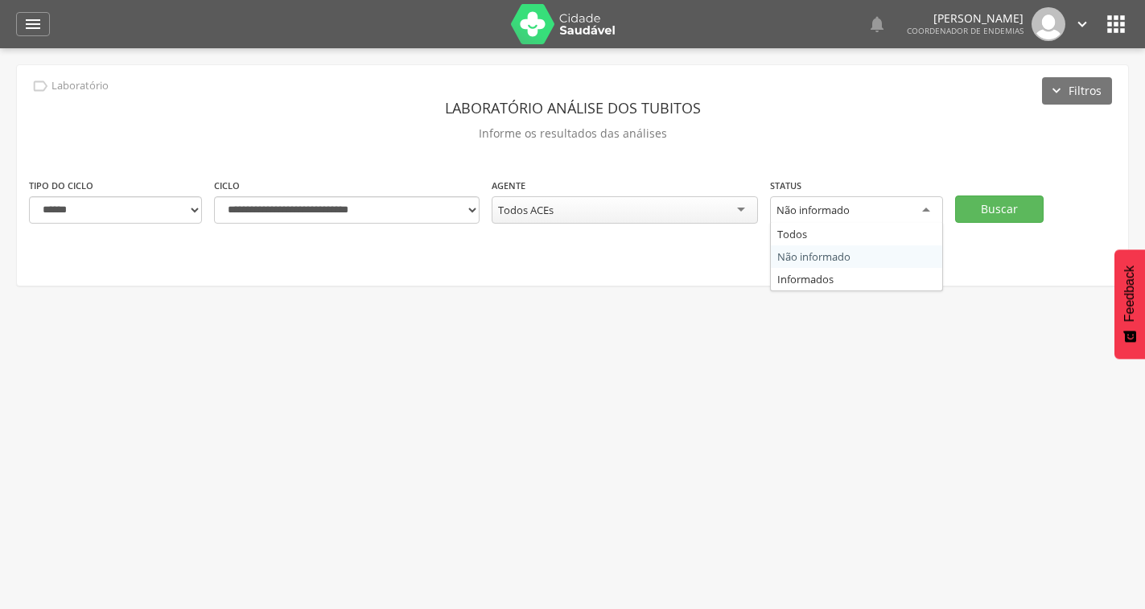
click at [905, 211] on div "Não informado" at bounding box center [856, 210] width 173 height 29
click at [955, 204] on button "Buscar" at bounding box center [999, 208] width 88 height 27
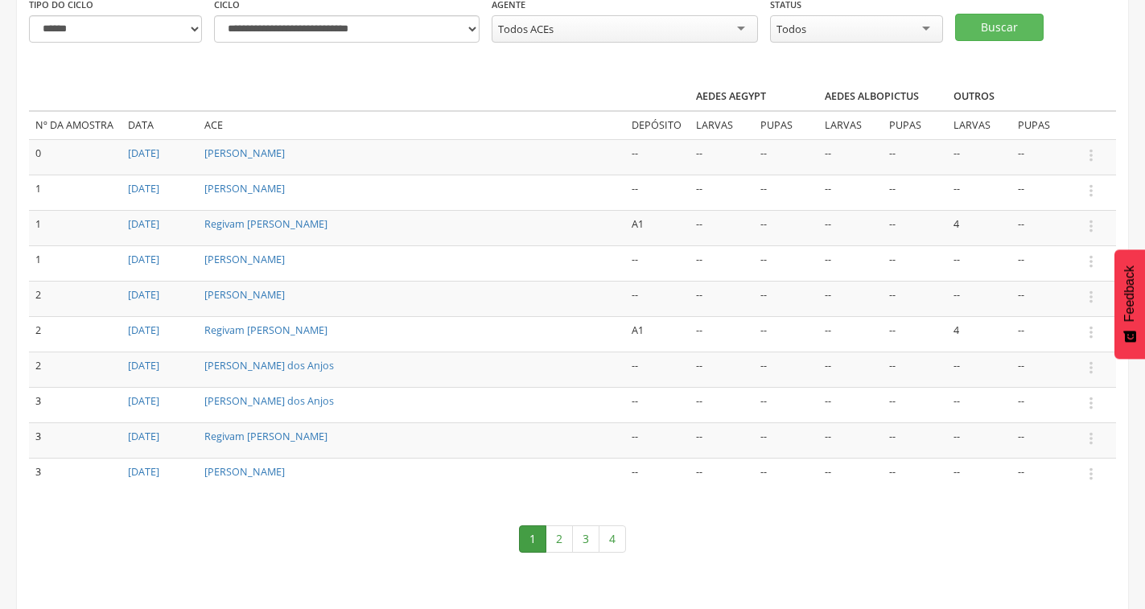
scroll to position [186, 0]
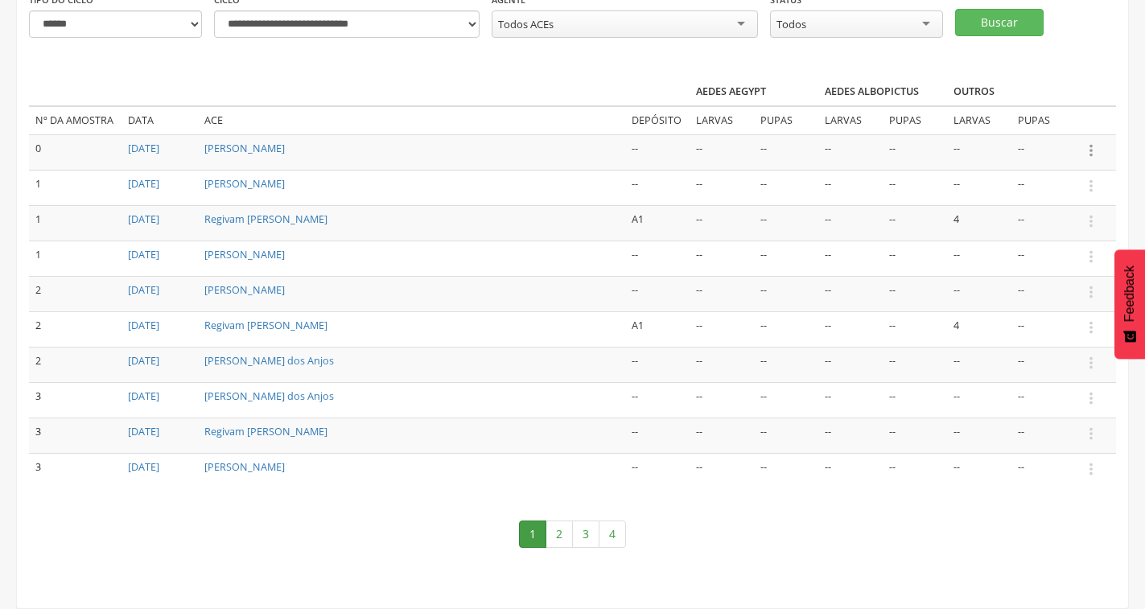
click at [1096, 152] on icon "" at bounding box center [1091, 151] width 18 height 18
click at [1092, 150] on icon "" at bounding box center [1091, 151] width 18 height 18
click at [1087, 430] on icon "" at bounding box center [1091, 434] width 18 height 18
click at [1088, 430] on icon "" at bounding box center [1091, 434] width 18 height 18
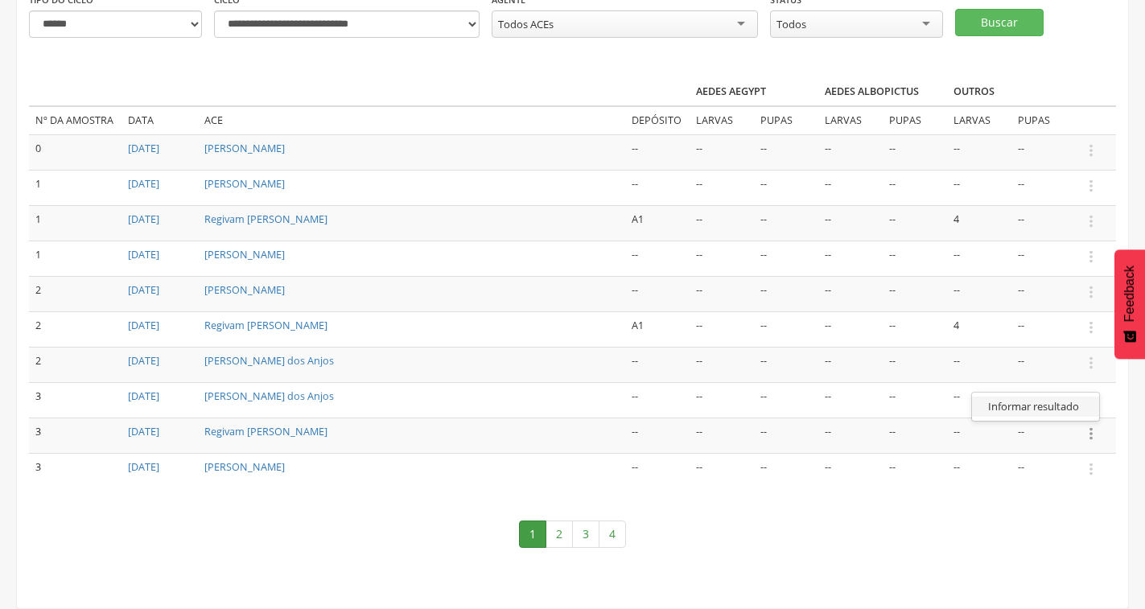
click at [1062, 399] on link "Informar resultado" at bounding box center [1035, 407] width 127 height 20
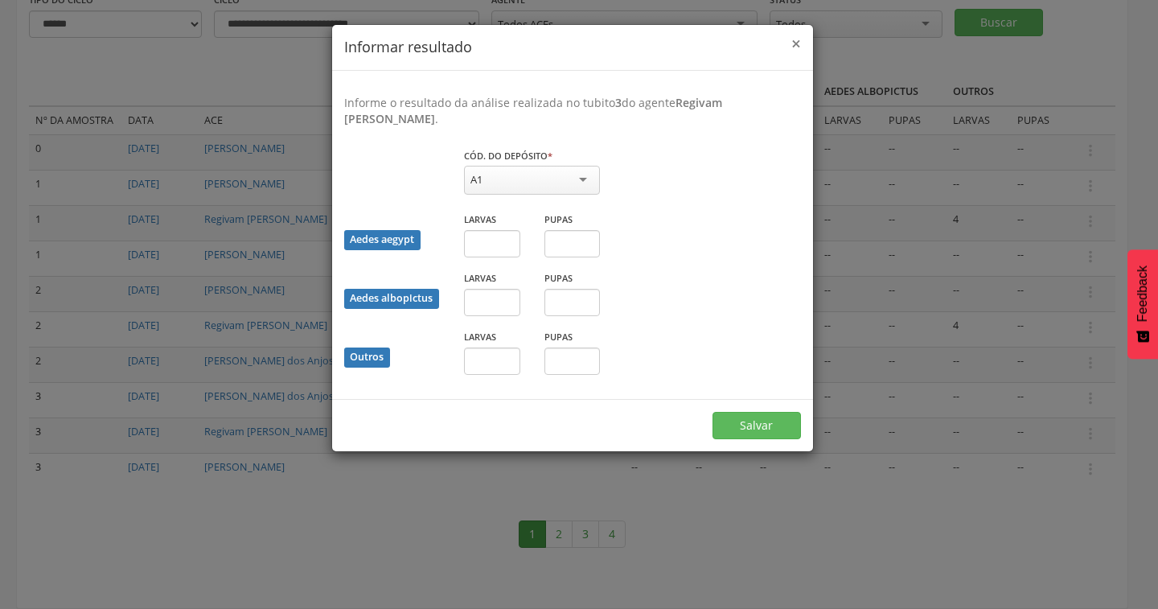
click at [794, 43] on span "×" at bounding box center [797, 43] width 10 height 23
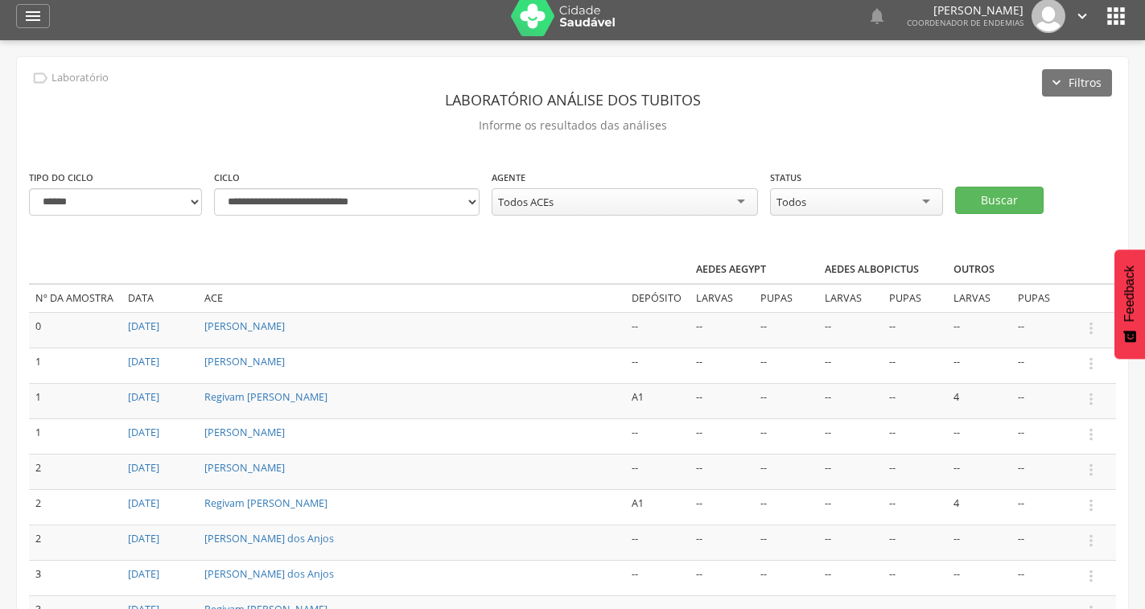
scroll to position [0, 0]
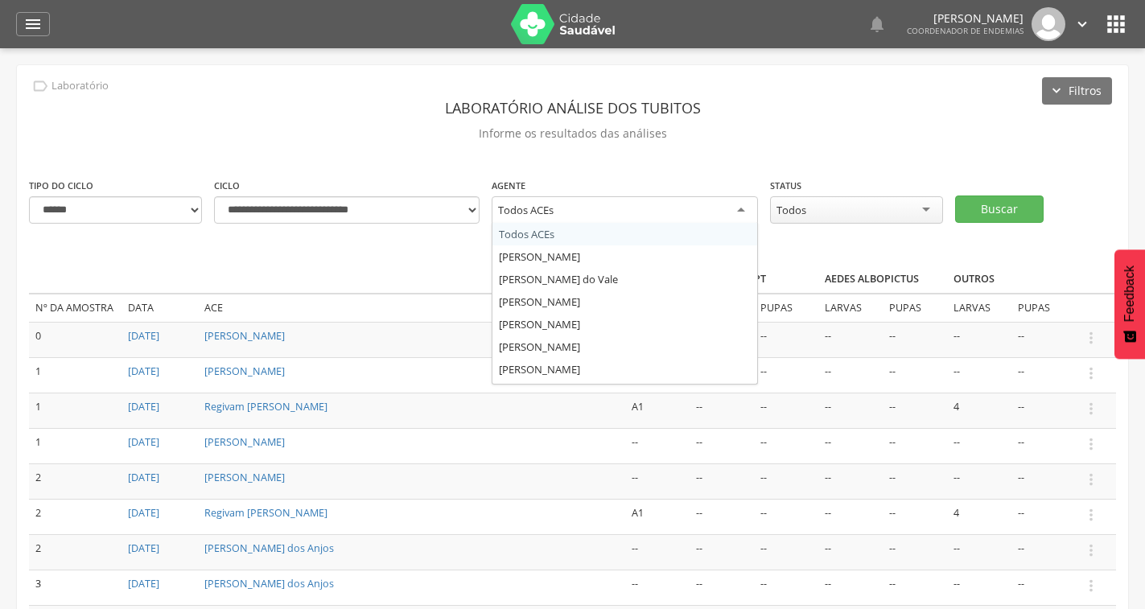
click at [611, 206] on div "Todos ACEs" at bounding box center [624, 210] width 265 height 29
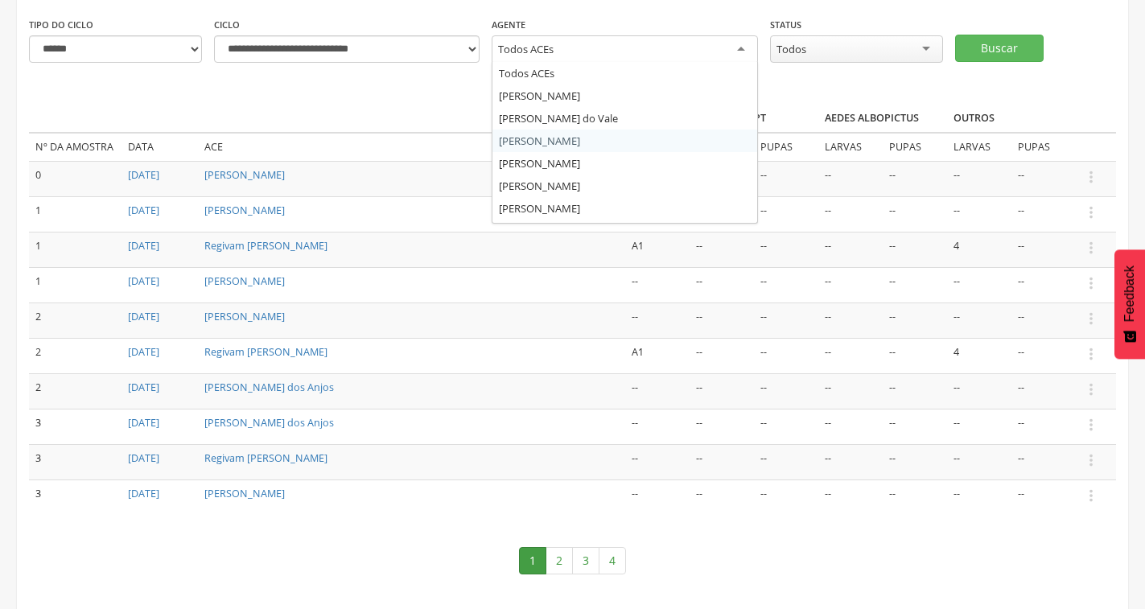
scroll to position [80, 0]
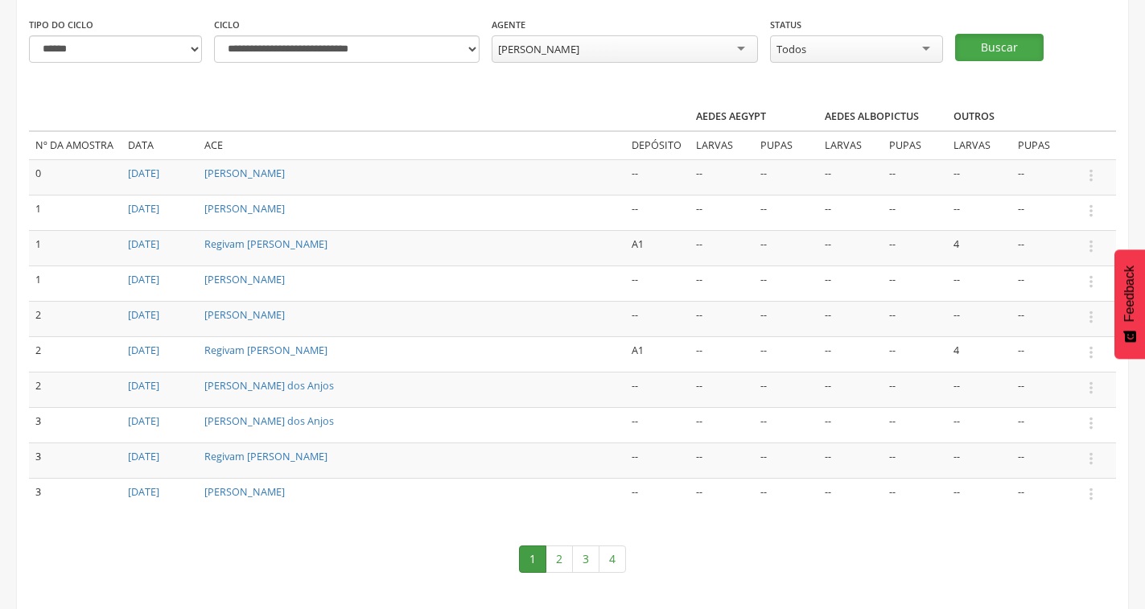
click at [976, 49] on button "Buscar" at bounding box center [999, 47] width 88 height 27
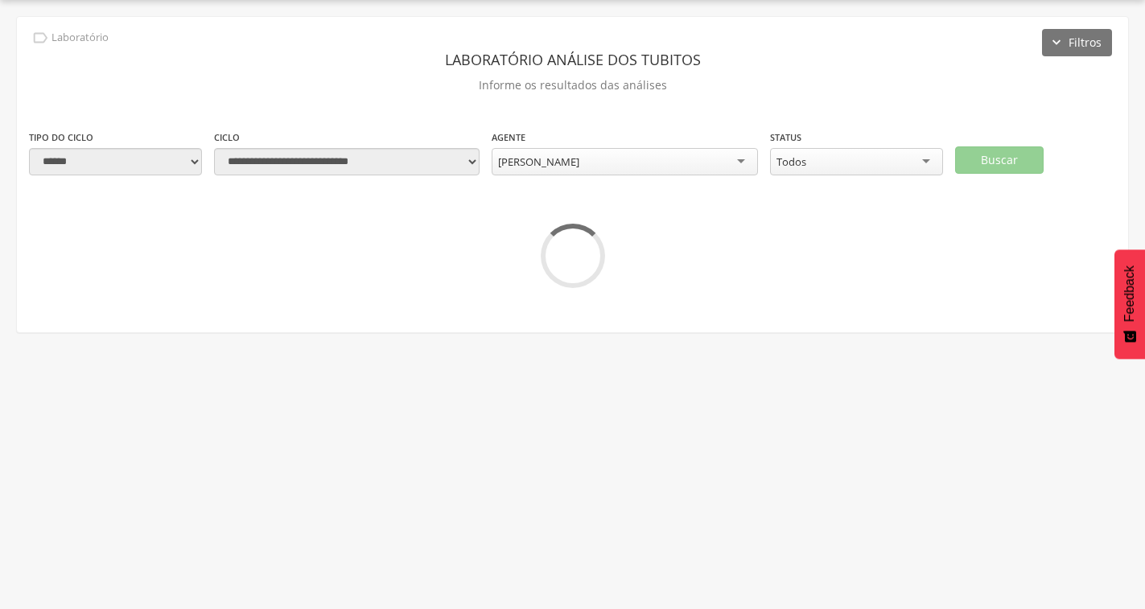
scroll to position [48, 0]
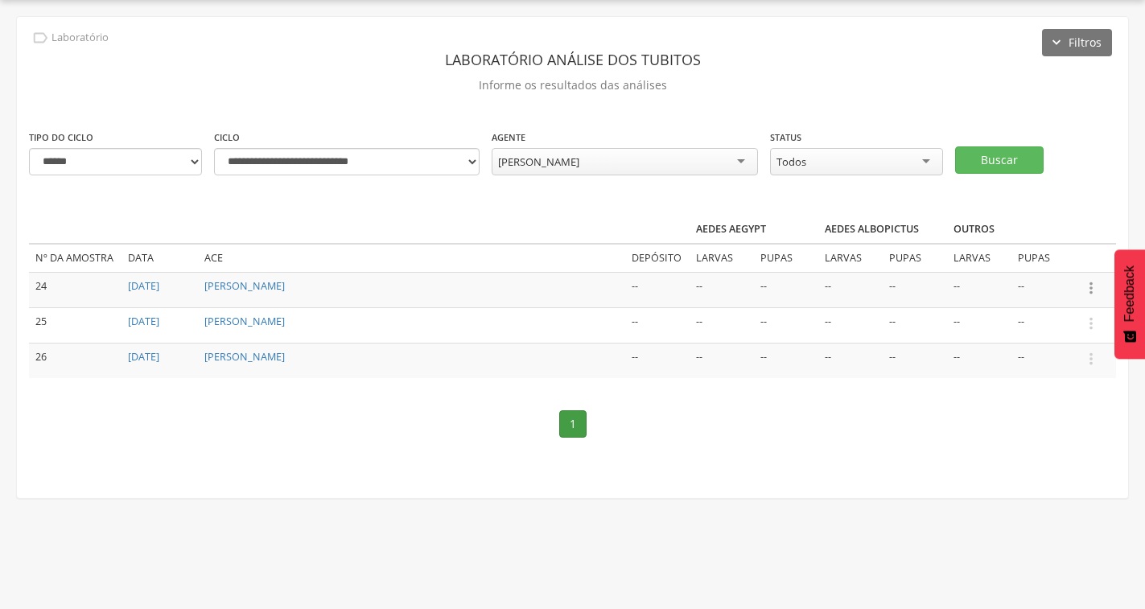
click at [1092, 290] on icon "" at bounding box center [1091, 288] width 18 height 18
click at [1068, 269] on link "Informar resultado" at bounding box center [1035, 261] width 127 height 20
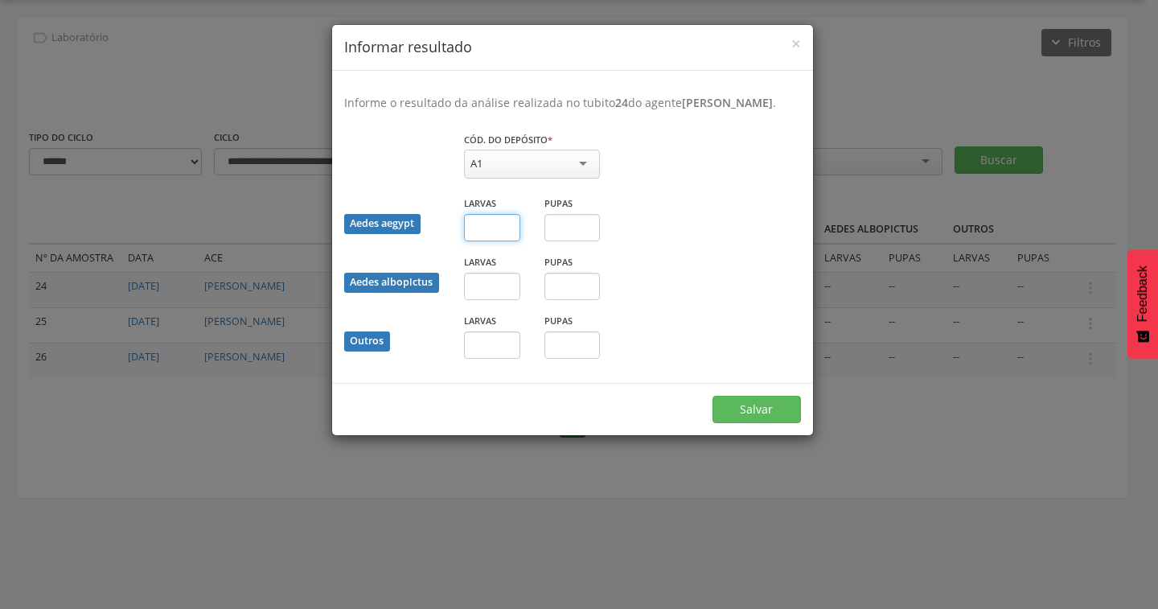
click at [490, 241] on input "text" at bounding box center [492, 227] width 56 height 27
type input "*"
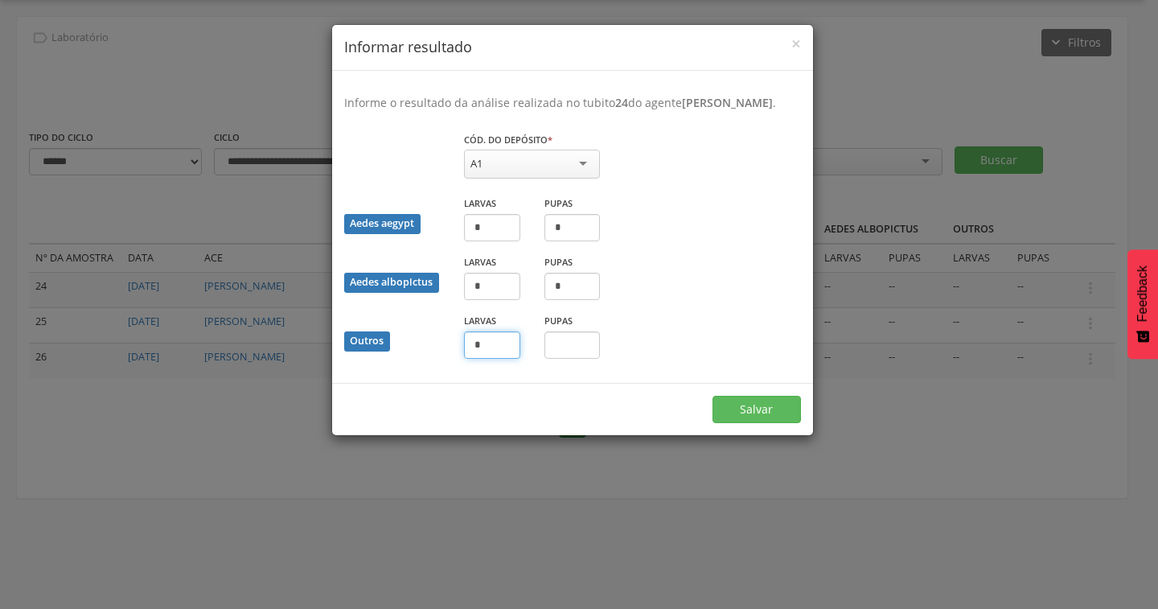
type input "*"
click at [557, 179] on div "A1" at bounding box center [532, 164] width 136 height 29
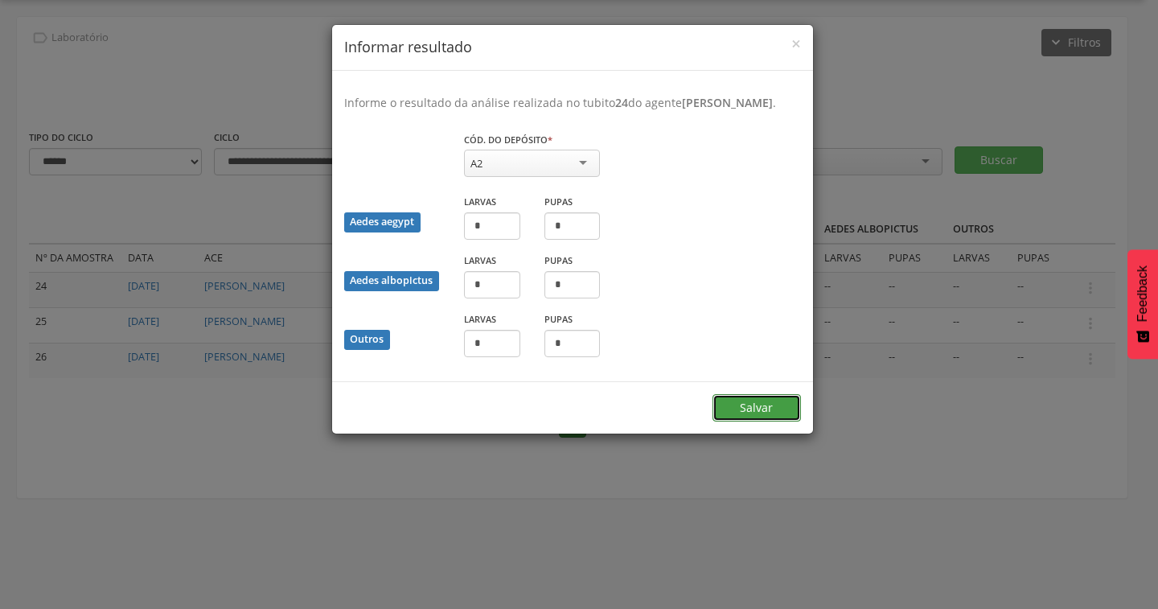
click at [782, 422] on button "Salvar" at bounding box center [757, 407] width 88 height 27
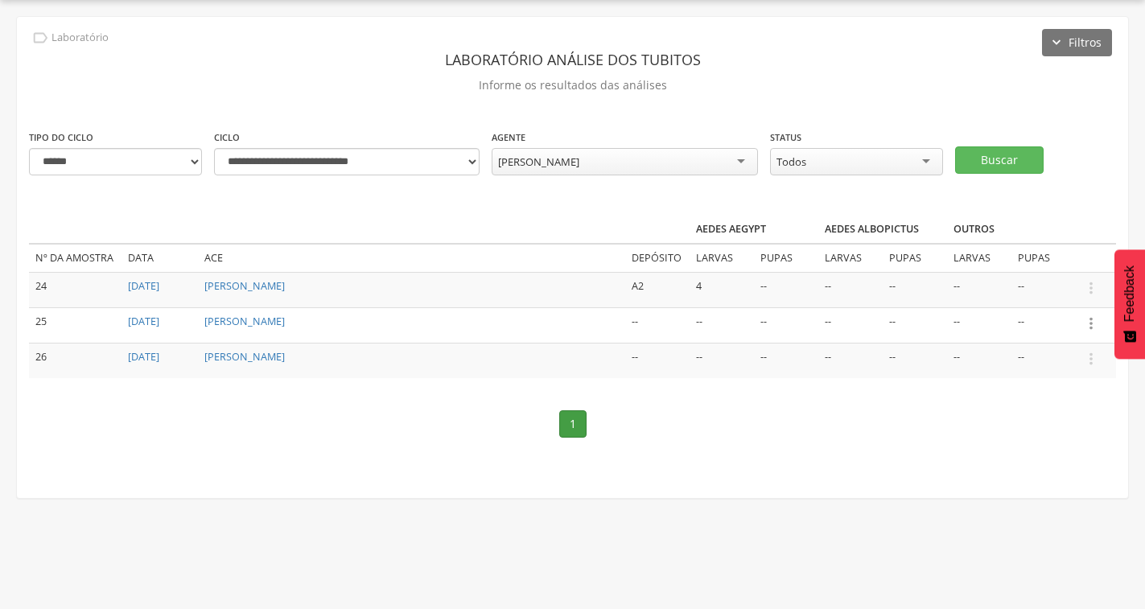
click at [1093, 323] on icon "" at bounding box center [1091, 324] width 18 height 18
click at [1071, 298] on link "Informar resultado" at bounding box center [1035, 296] width 127 height 20
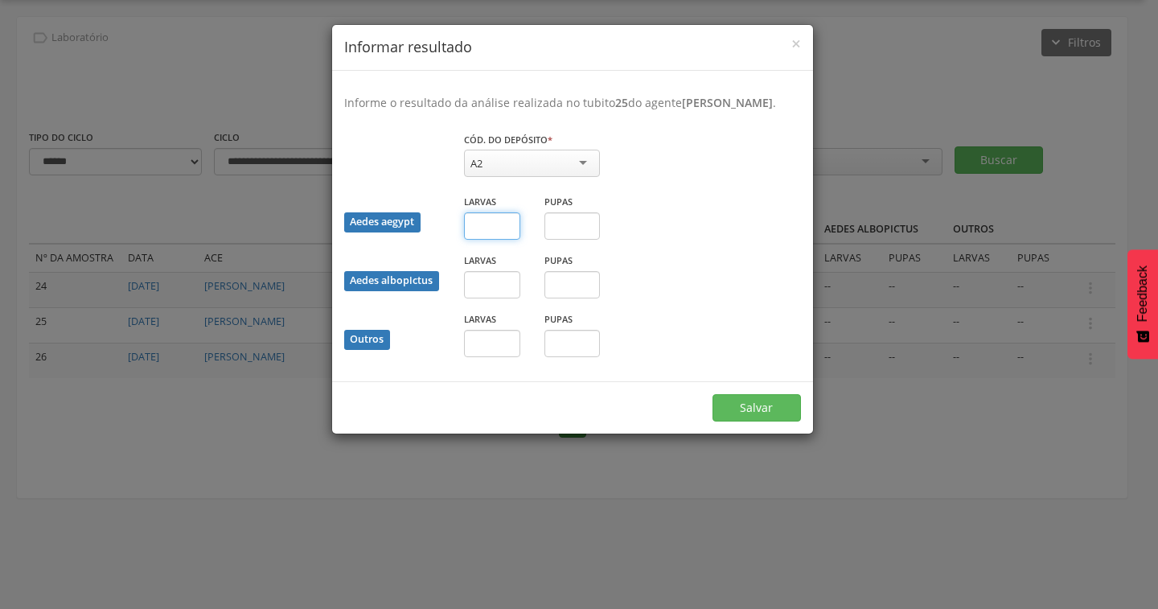
click at [488, 240] on input "text" at bounding box center [492, 225] width 56 height 27
type input "*"
click at [768, 422] on button "Salvar" at bounding box center [757, 407] width 88 height 27
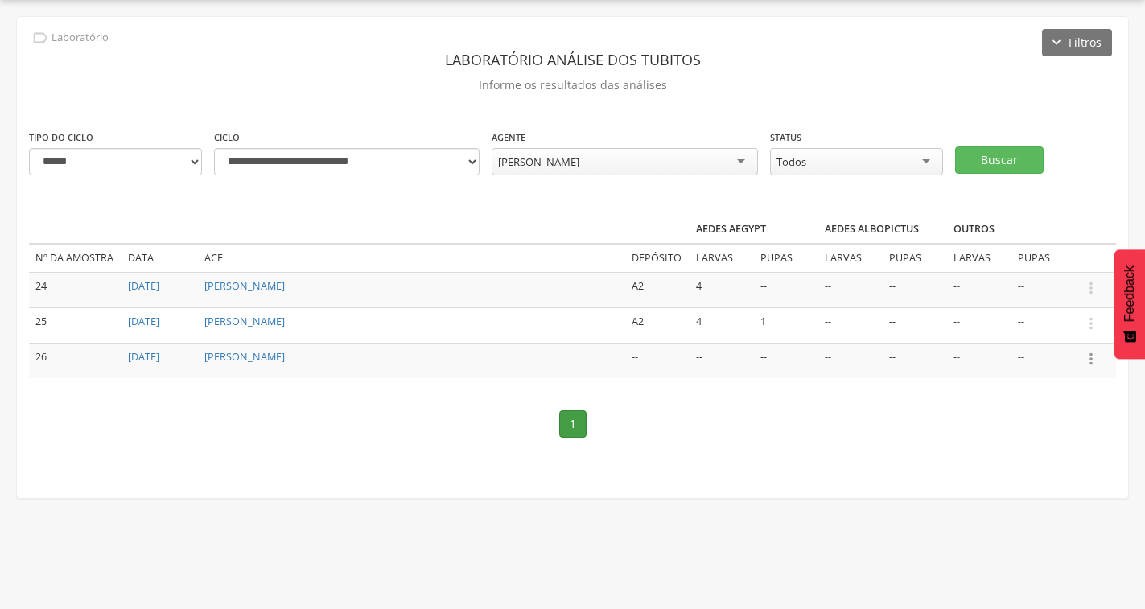
click at [1088, 359] on icon "" at bounding box center [1091, 359] width 18 height 18
click at [1059, 330] on link "Informar resultado" at bounding box center [1035, 332] width 127 height 20
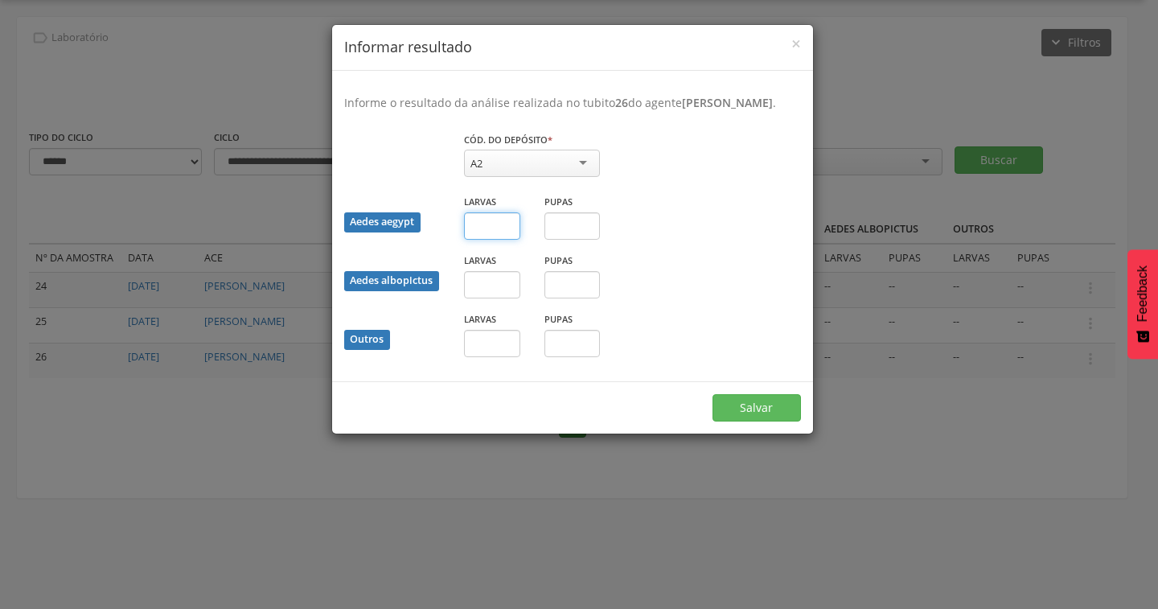
click at [488, 240] on input "text" at bounding box center [492, 225] width 56 height 27
type input "*"
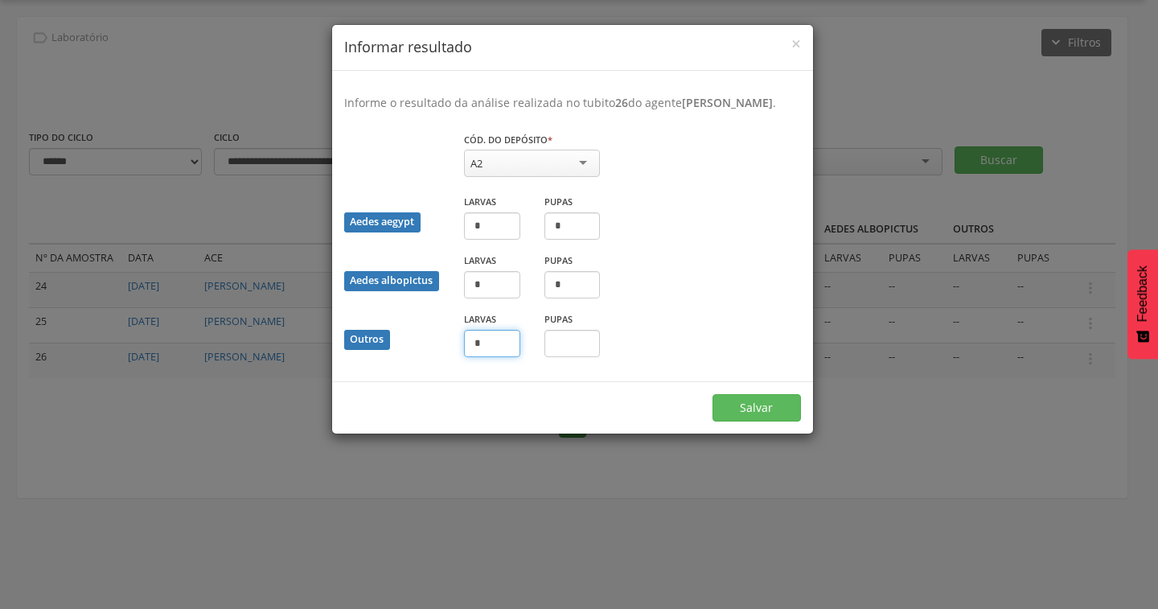
type input "*"
click at [713, 394] on button "Salvar" at bounding box center [757, 407] width 88 height 27
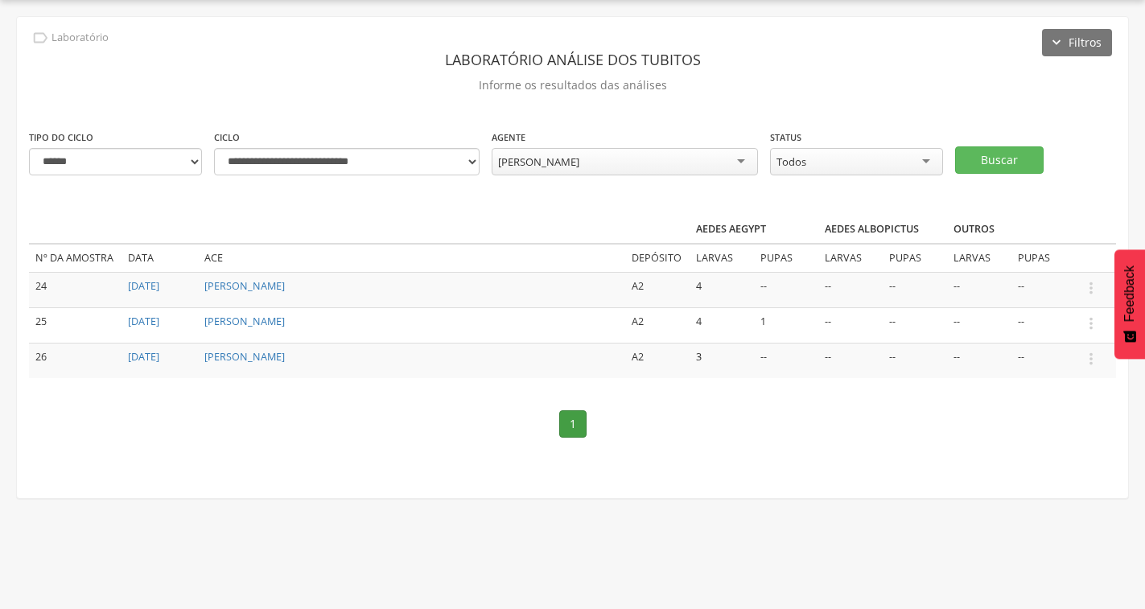
click at [579, 167] on div "[PERSON_NAME]" at bounding box center [538, 161] width 81 height 14
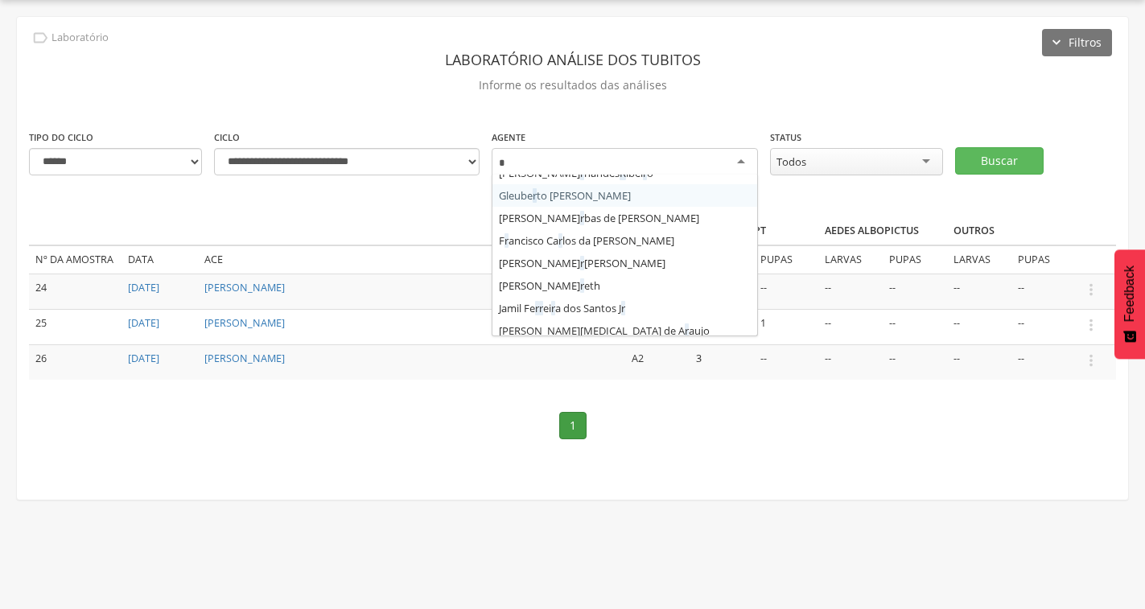
type input "**"
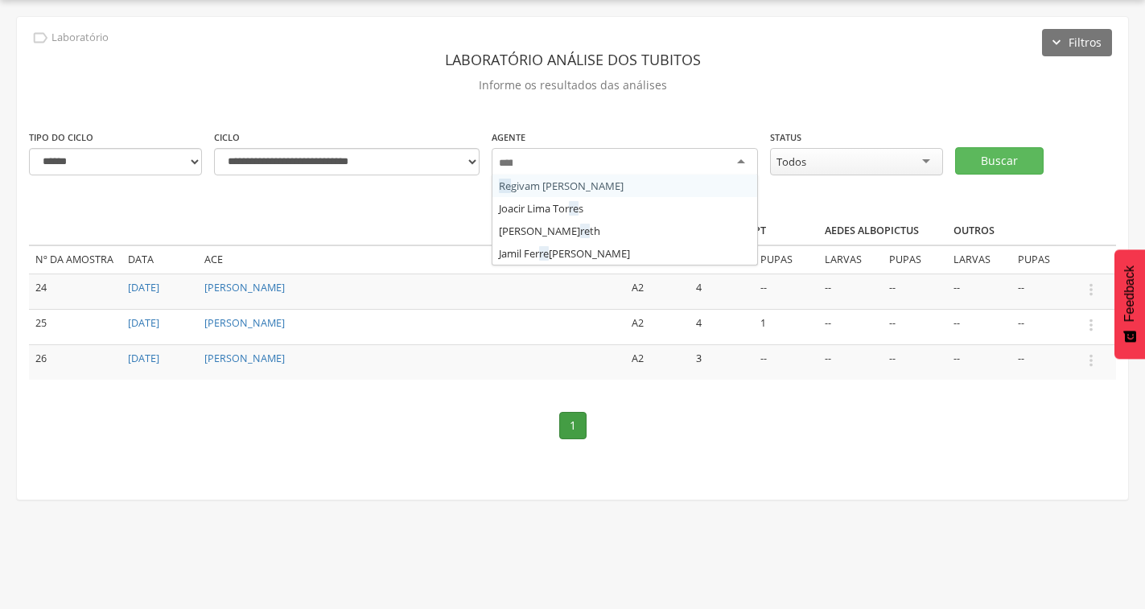
scroll to position [0, 0]
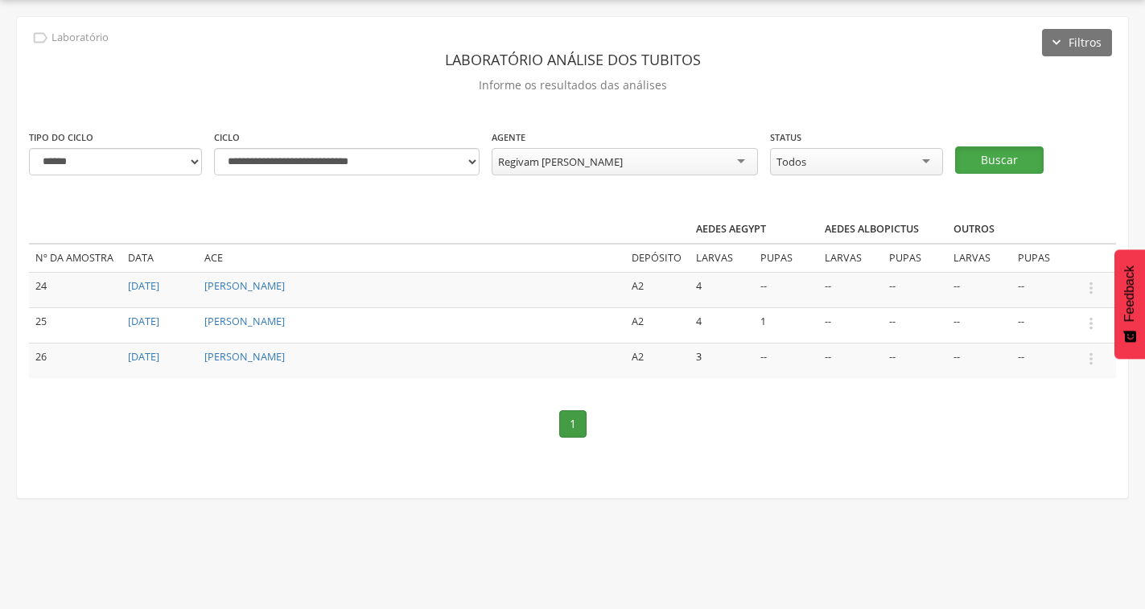
click at [1025, 162] on button "Buscar" at bounding box center [999, 159] width 88 height 27
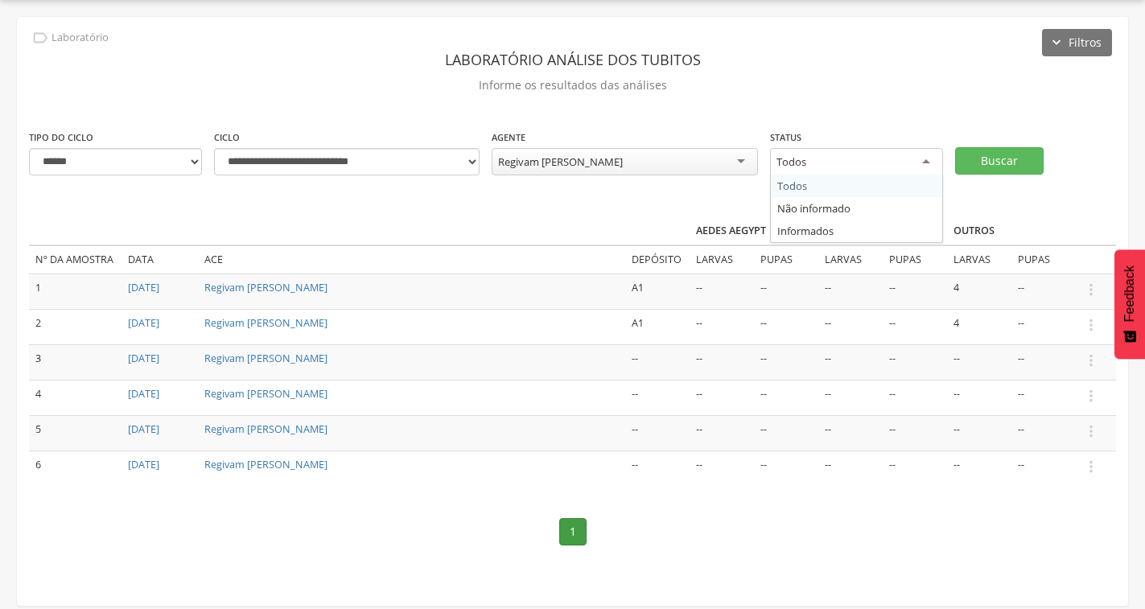
click at [862, 149] on div "Todos" at bounding box center [856, 162] width 173 height 29
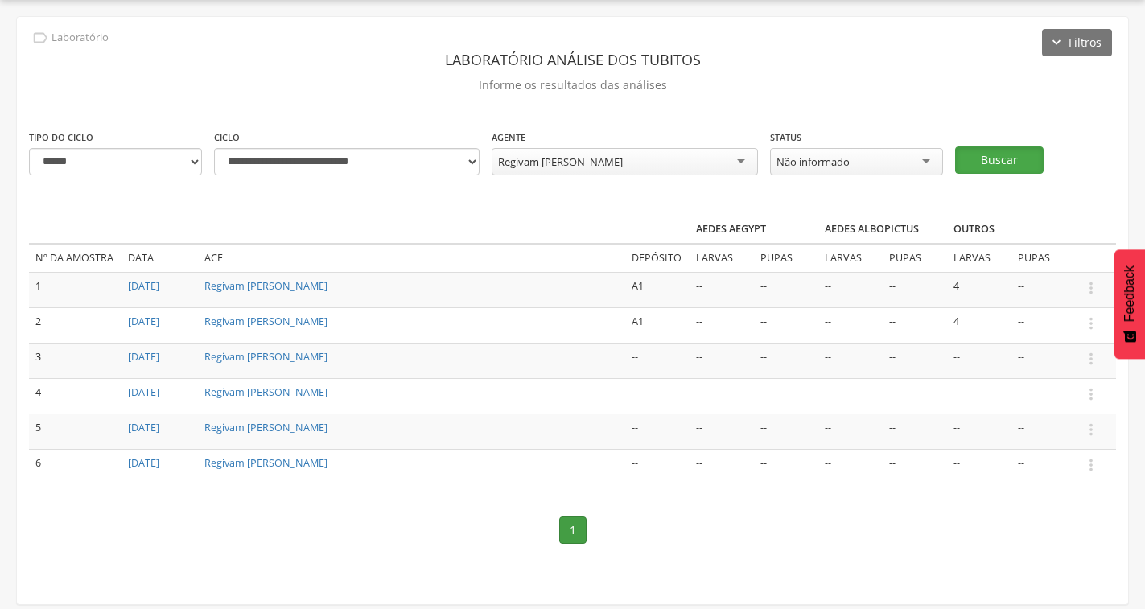
click at [1011, 168] on button "Buscar" at bounding box center [999, 159] width 88 height 27
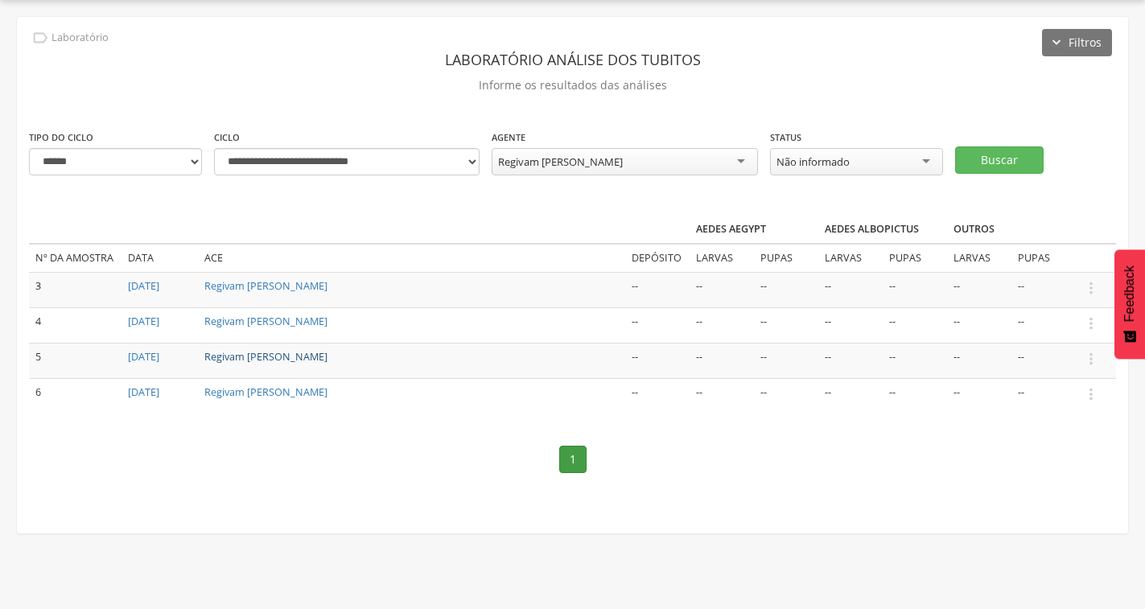
click at [272, 360] on link "Regivam [PERSON_NAME]" at bounding box center [265, 357] width 123 height 14
